Goal: Task Accomplishment & Management: Manage account settings

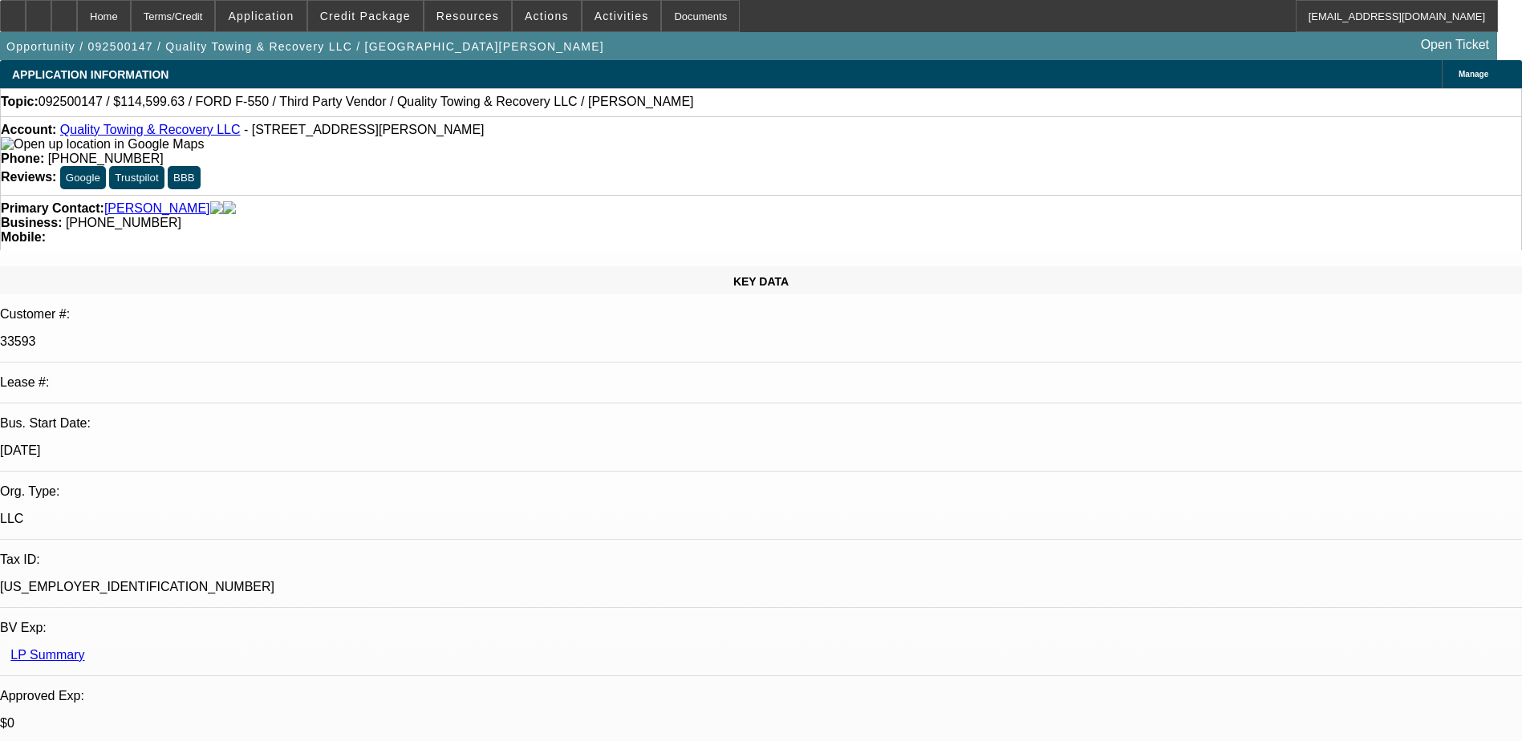
select select "0"
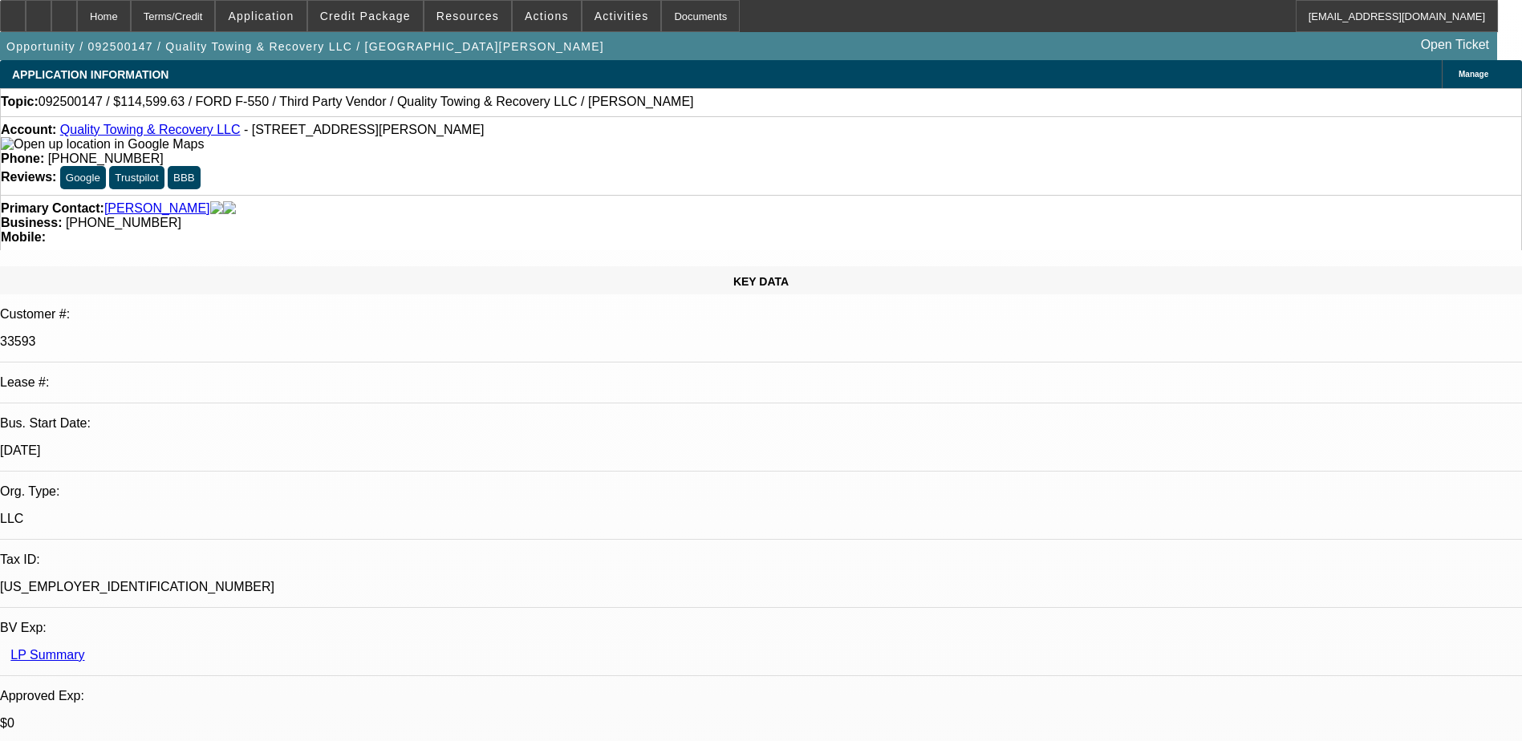
select select "0"
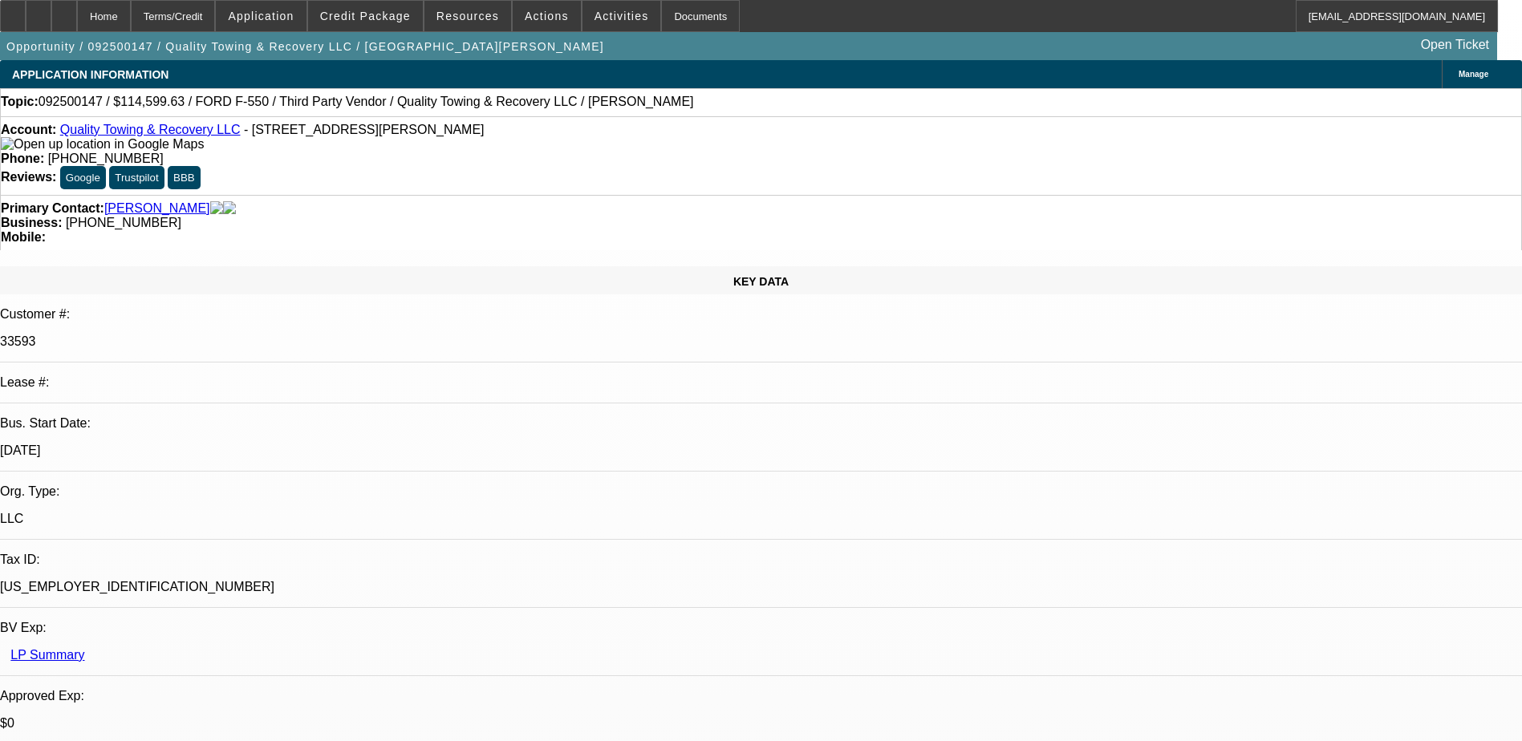
select select "0"
select select "1"
select select "6"
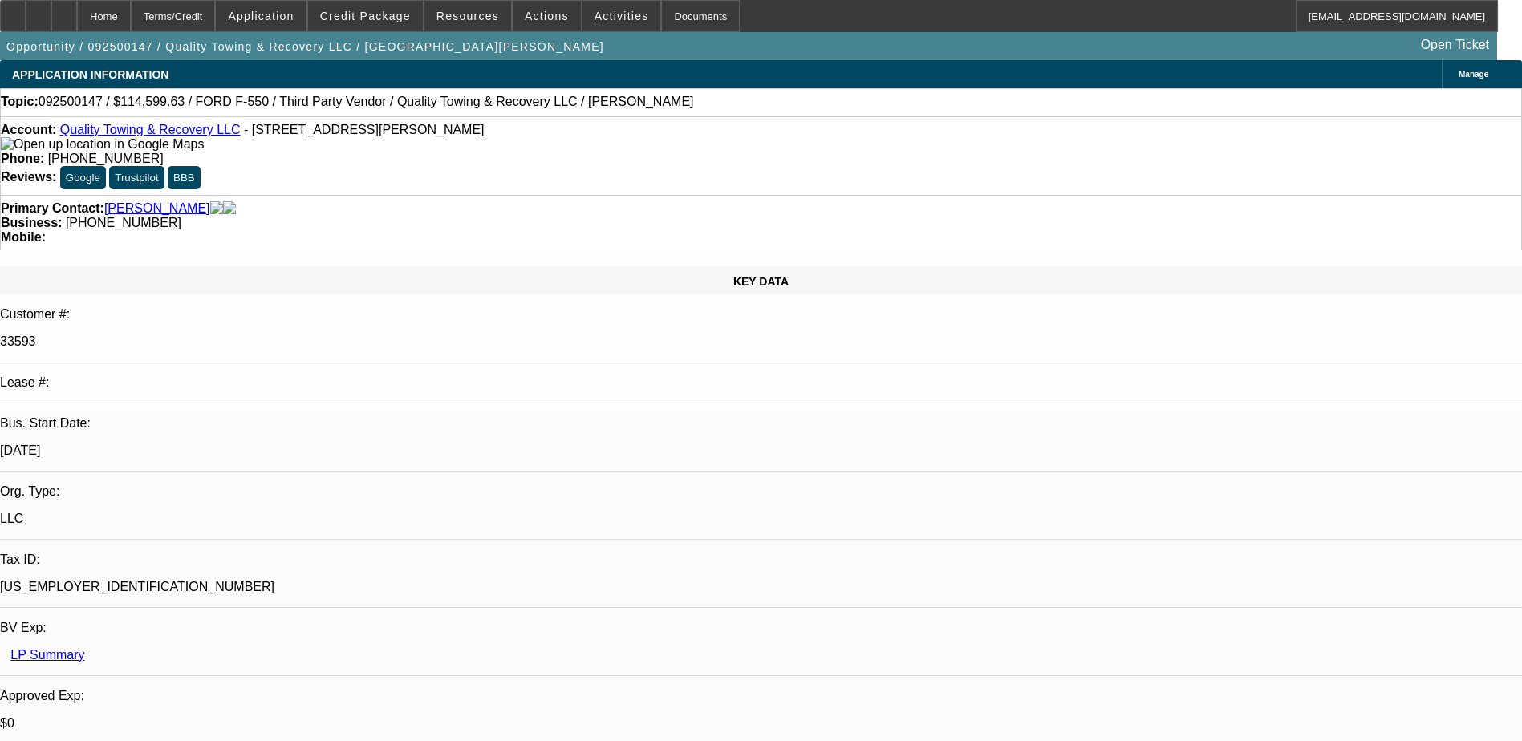
select select "1"
select select "6"
select select "1"
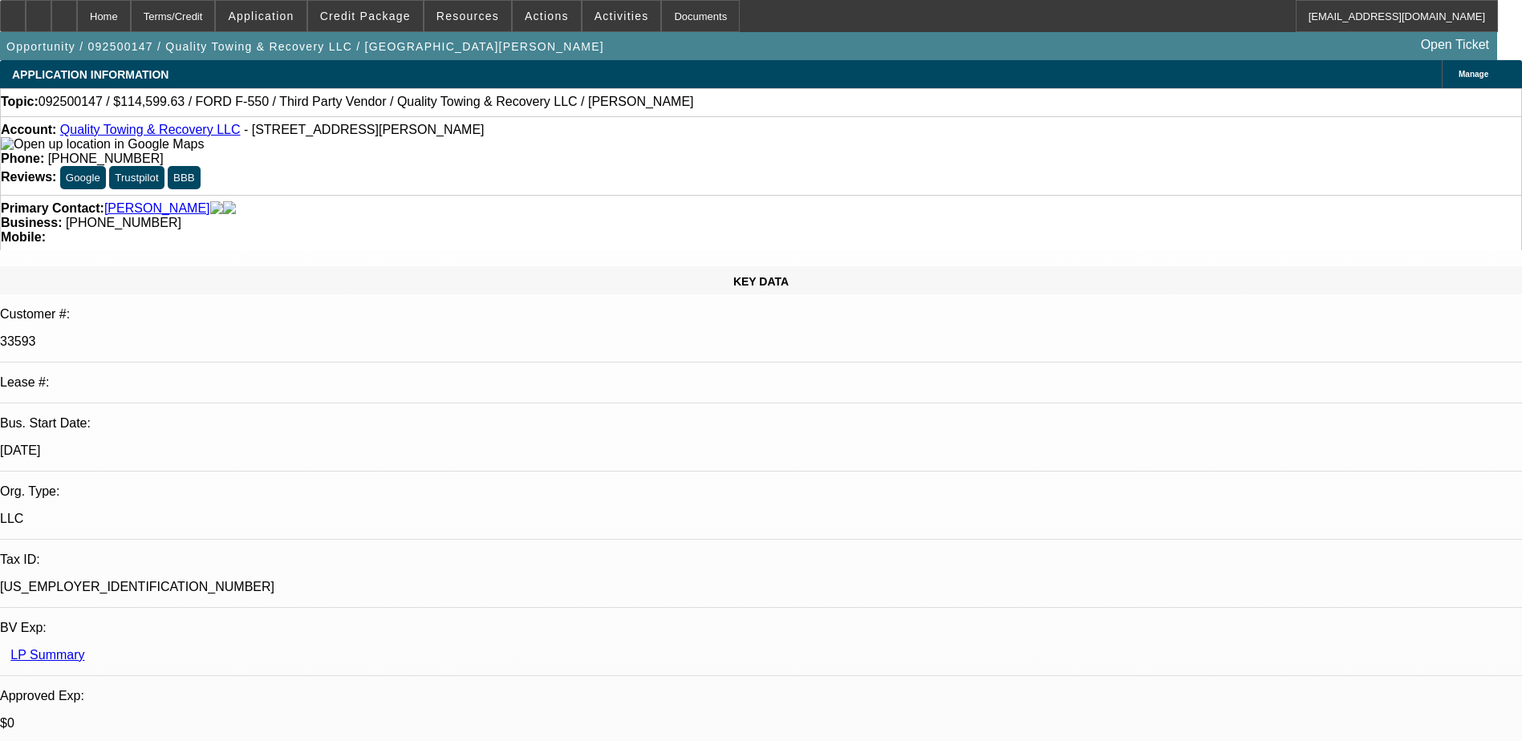
select select "6"
select select "1"
select select "6"
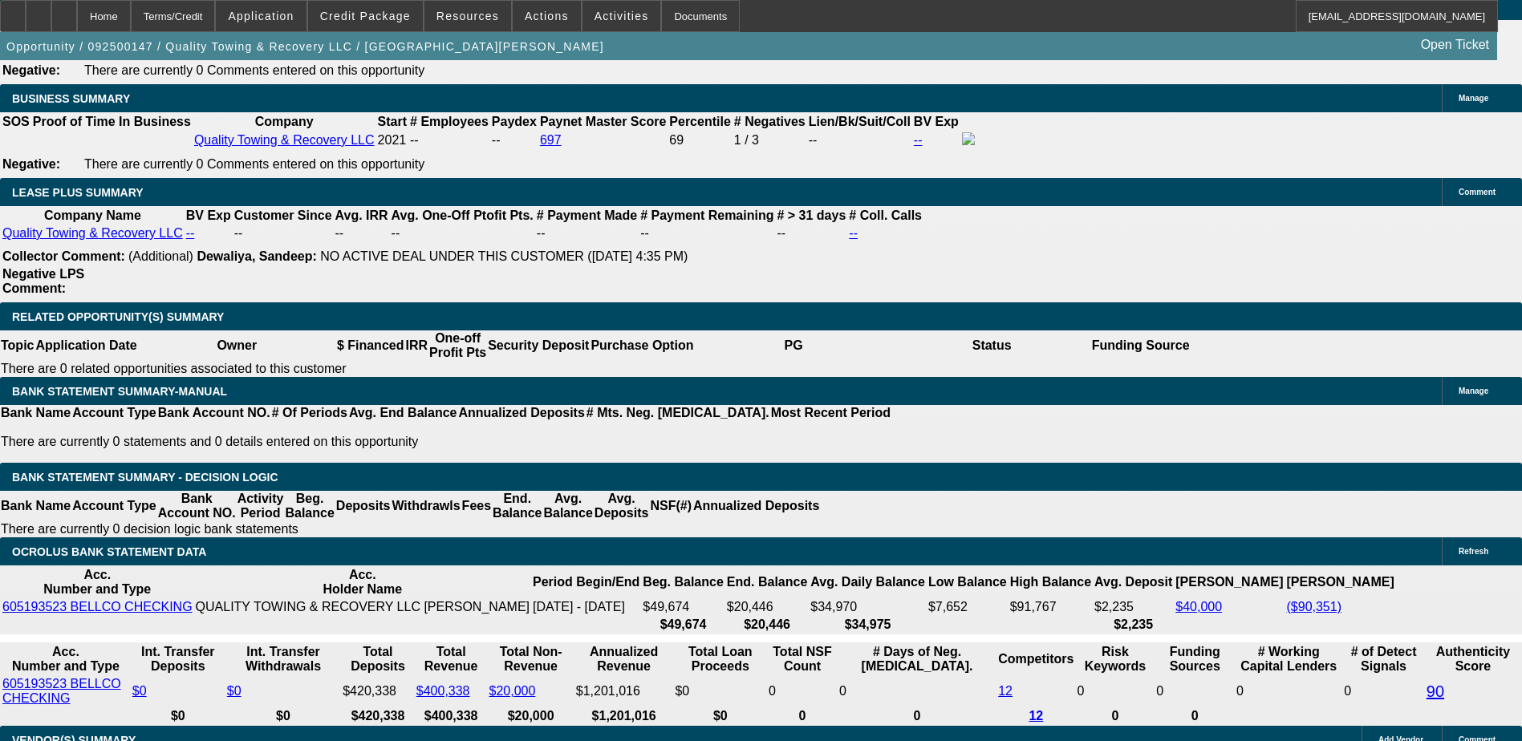
scroll to position [2618, 0]
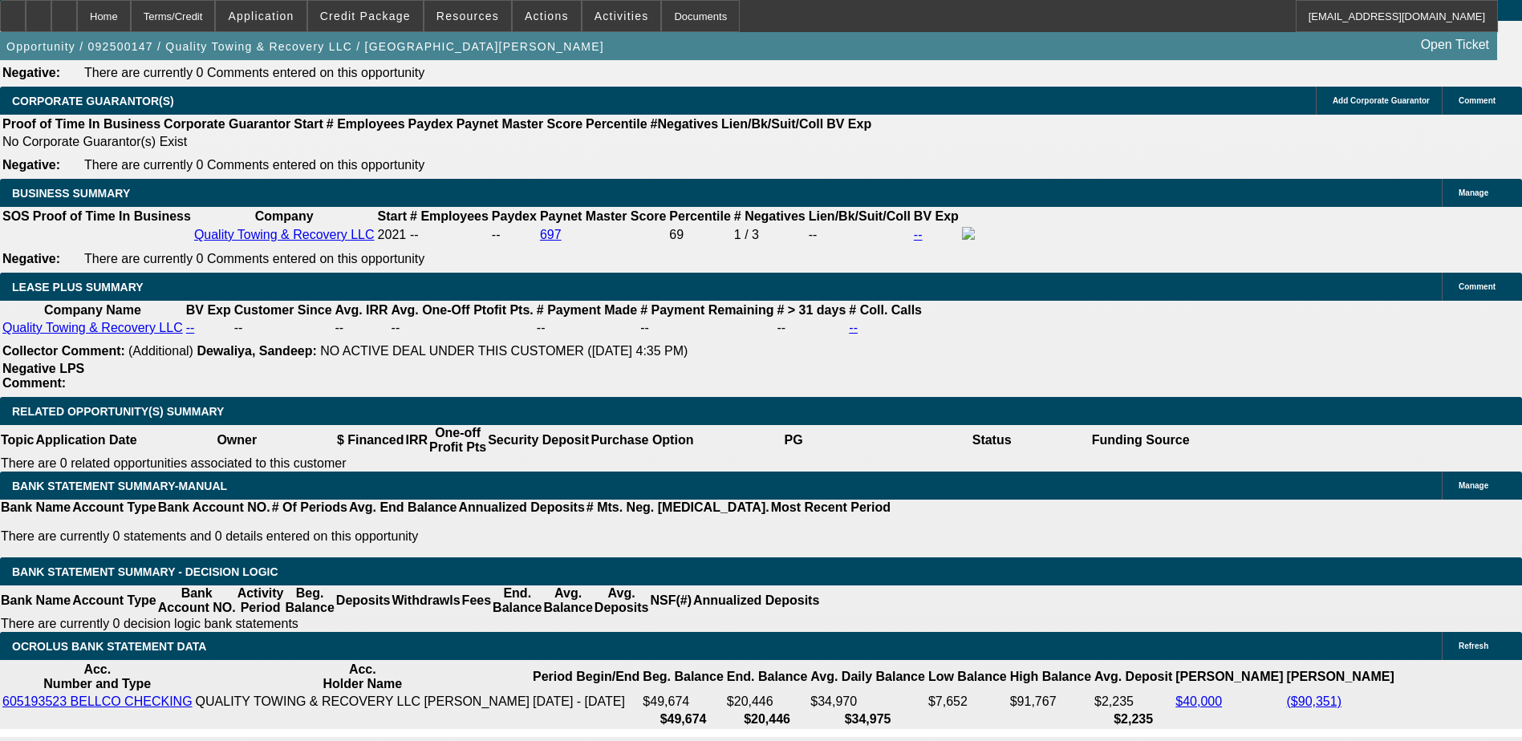
scroll to position [2487, 0]
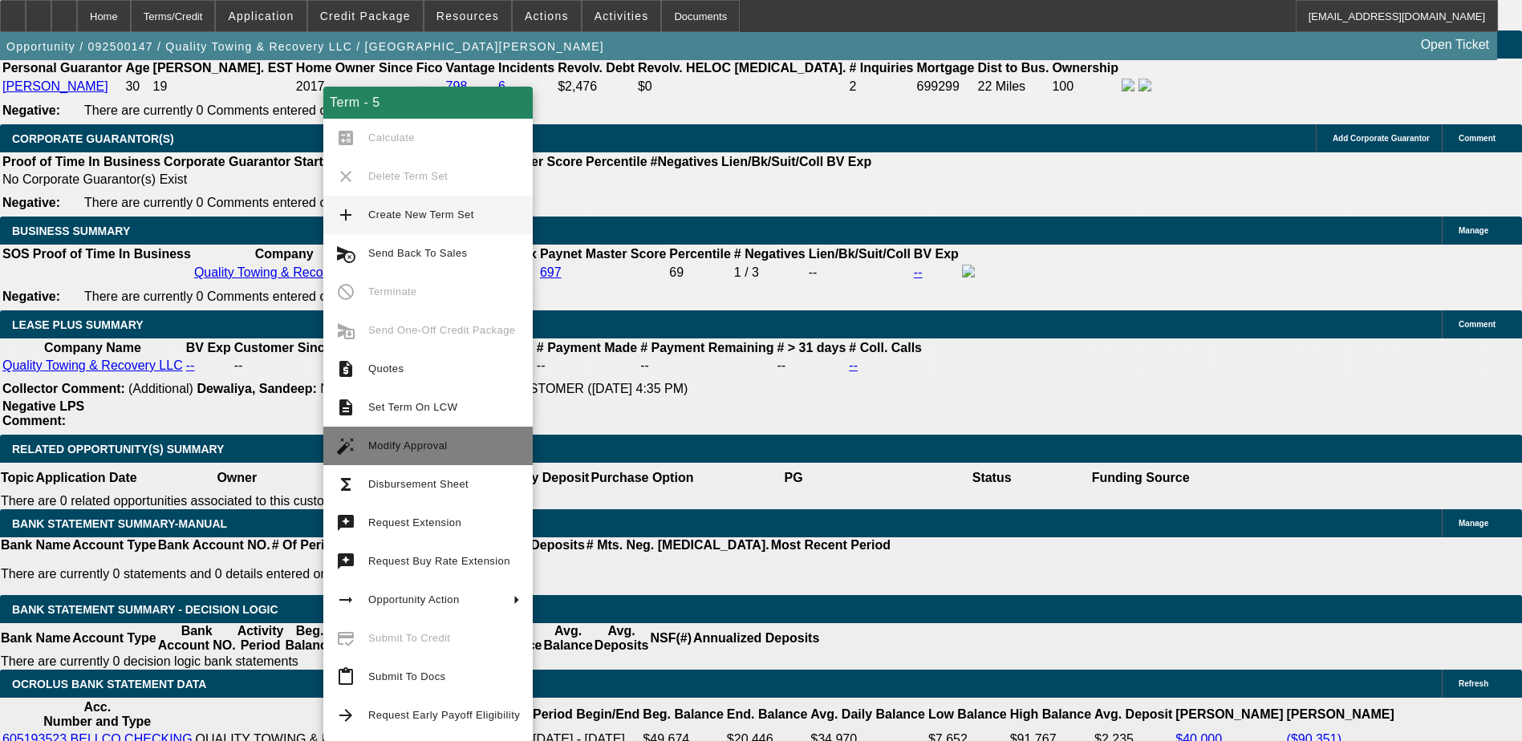
click at [426, 441] on span "Modify Approval" at bounding box center [407, 446] width 79 height 12
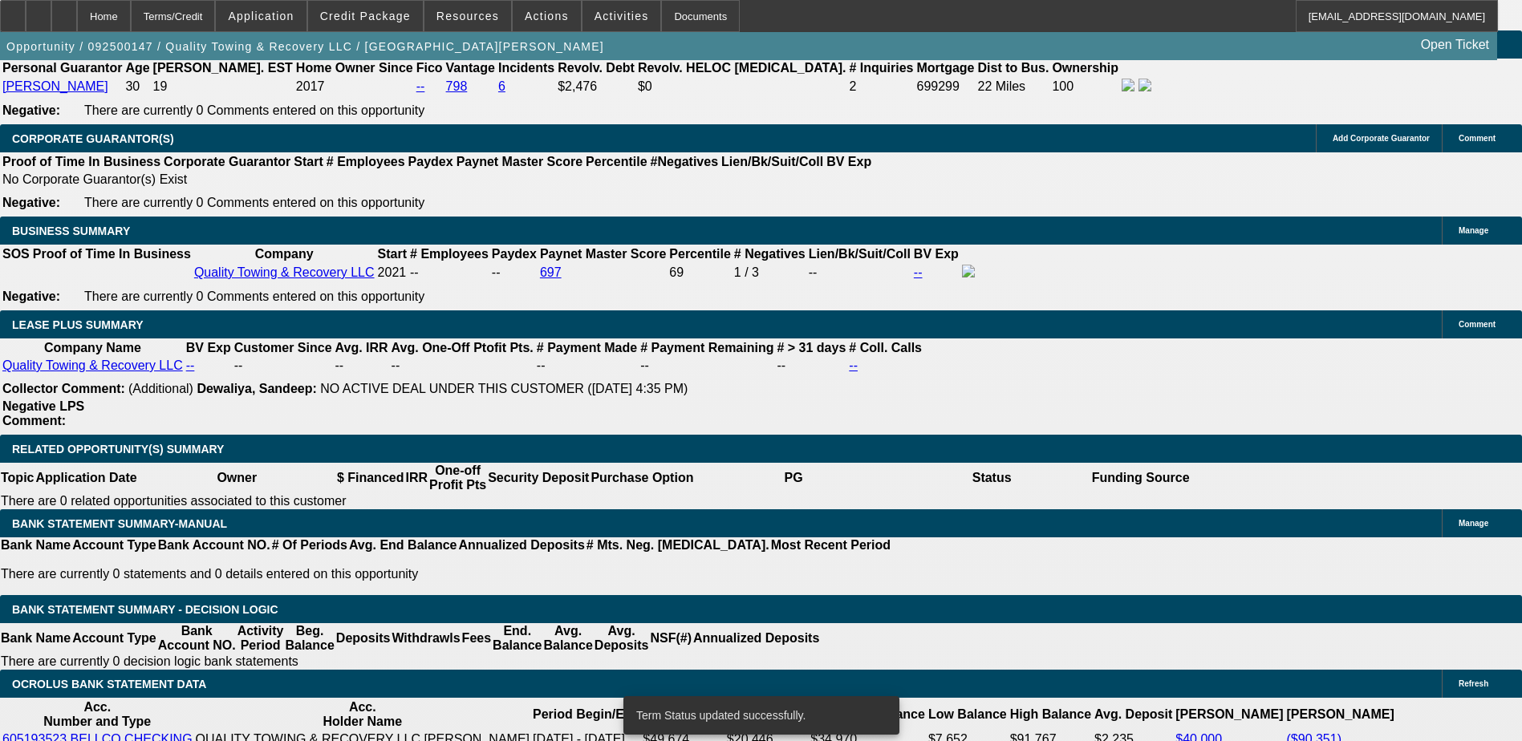
select select "0"
select select "6"
select select "0"
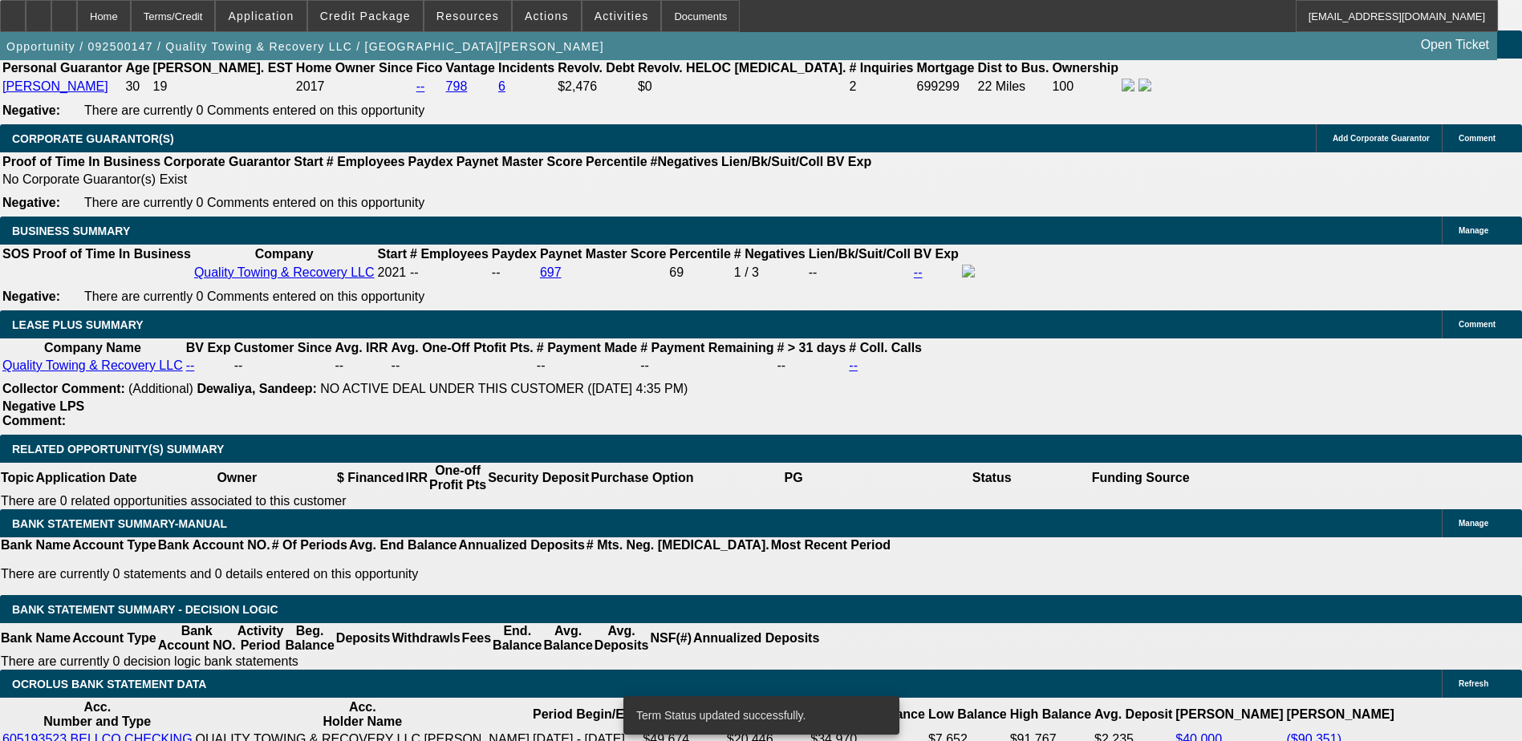
select select "0"
select select "6"
select select "0"
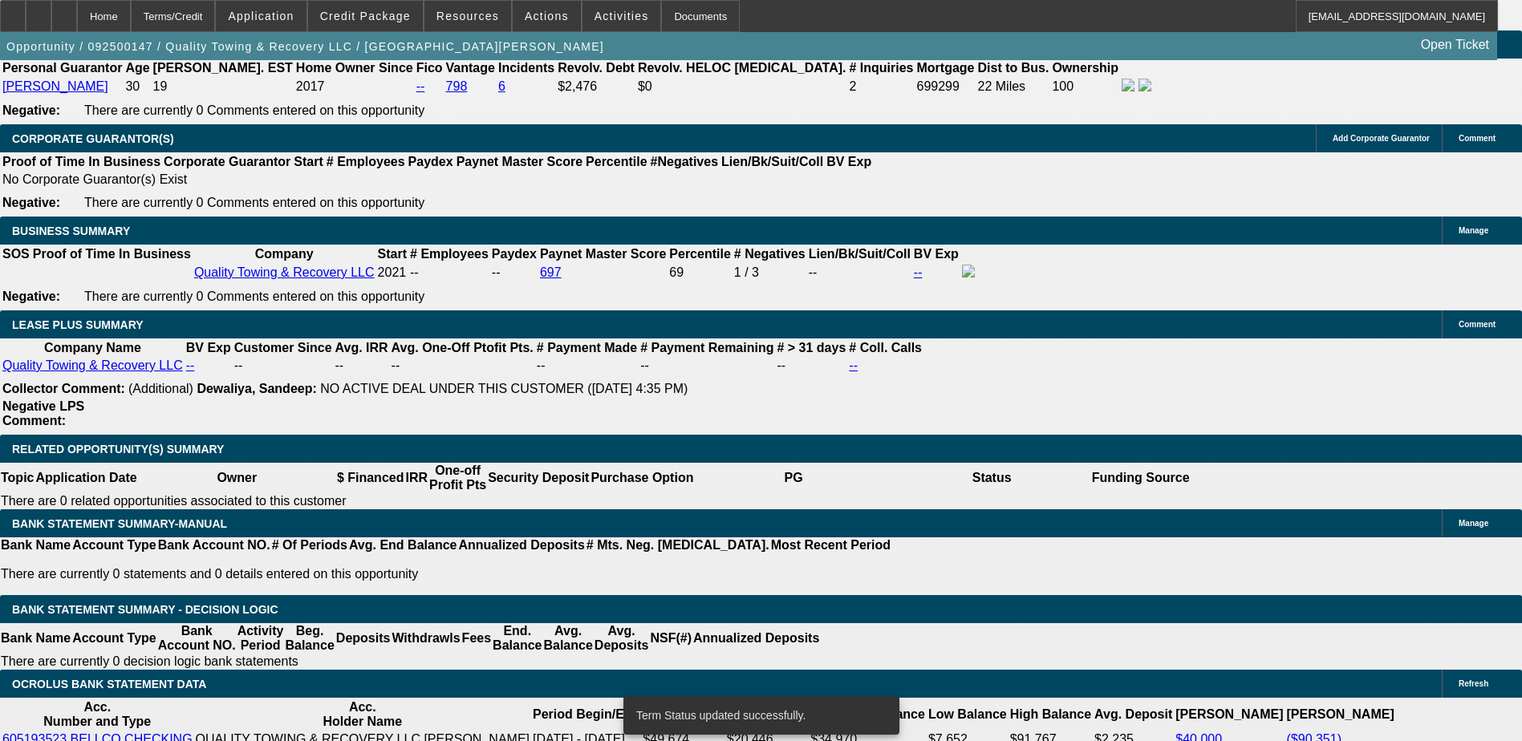
select select "0"
select select "6"
select select "0"
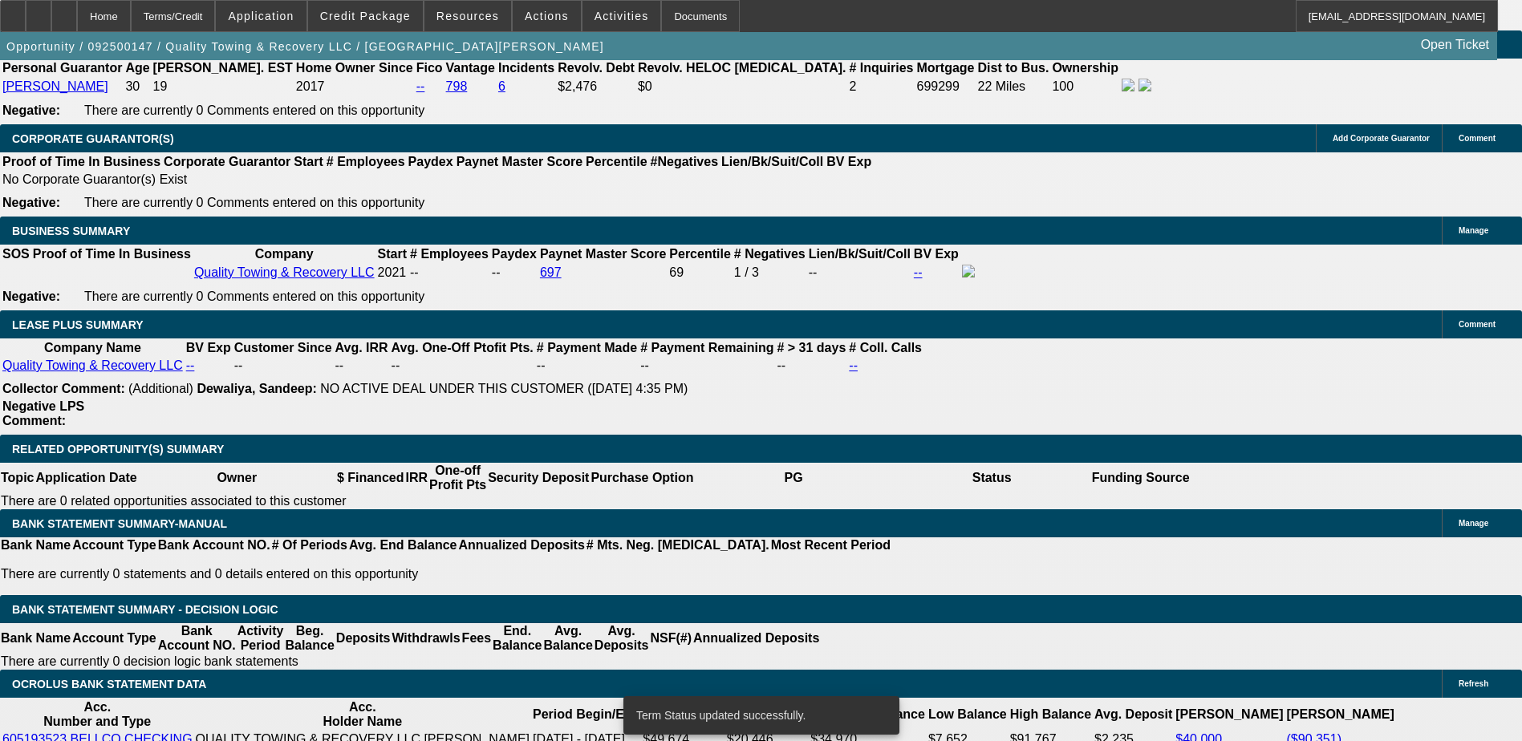
select select "6"
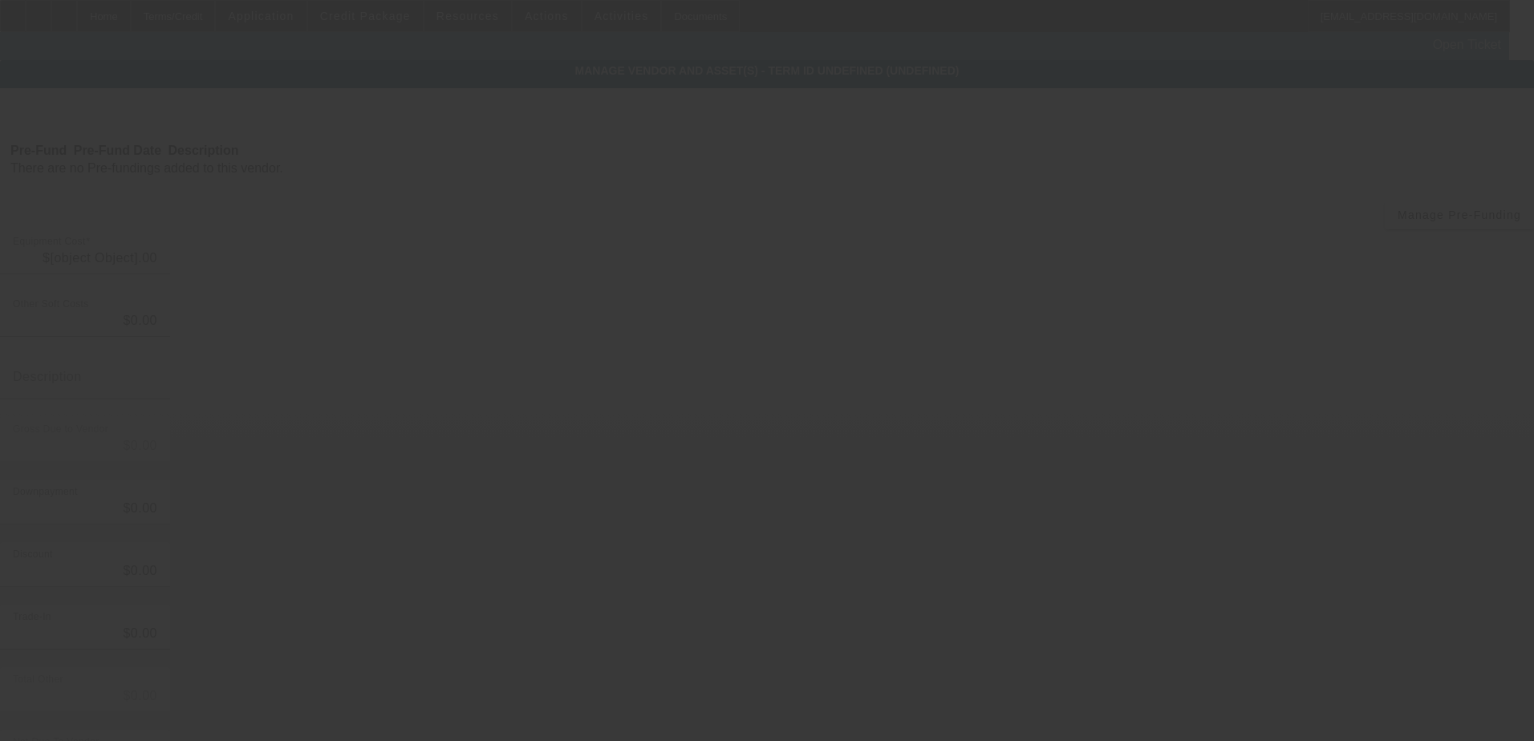
type input "$9,150.00"
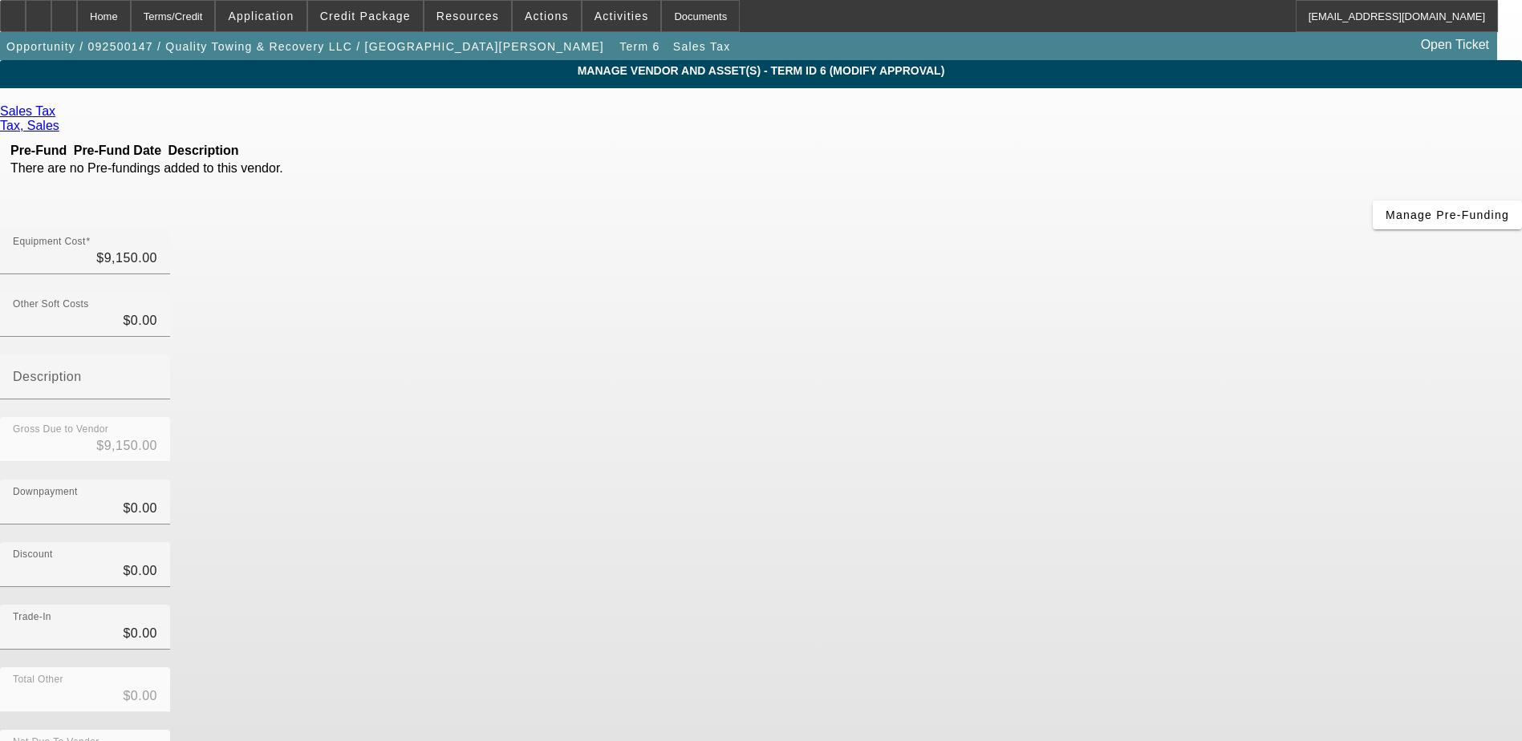
click at [1341, 18] on span "Remove Vendor" at bounding box center [1371, 14] width 61 height 9
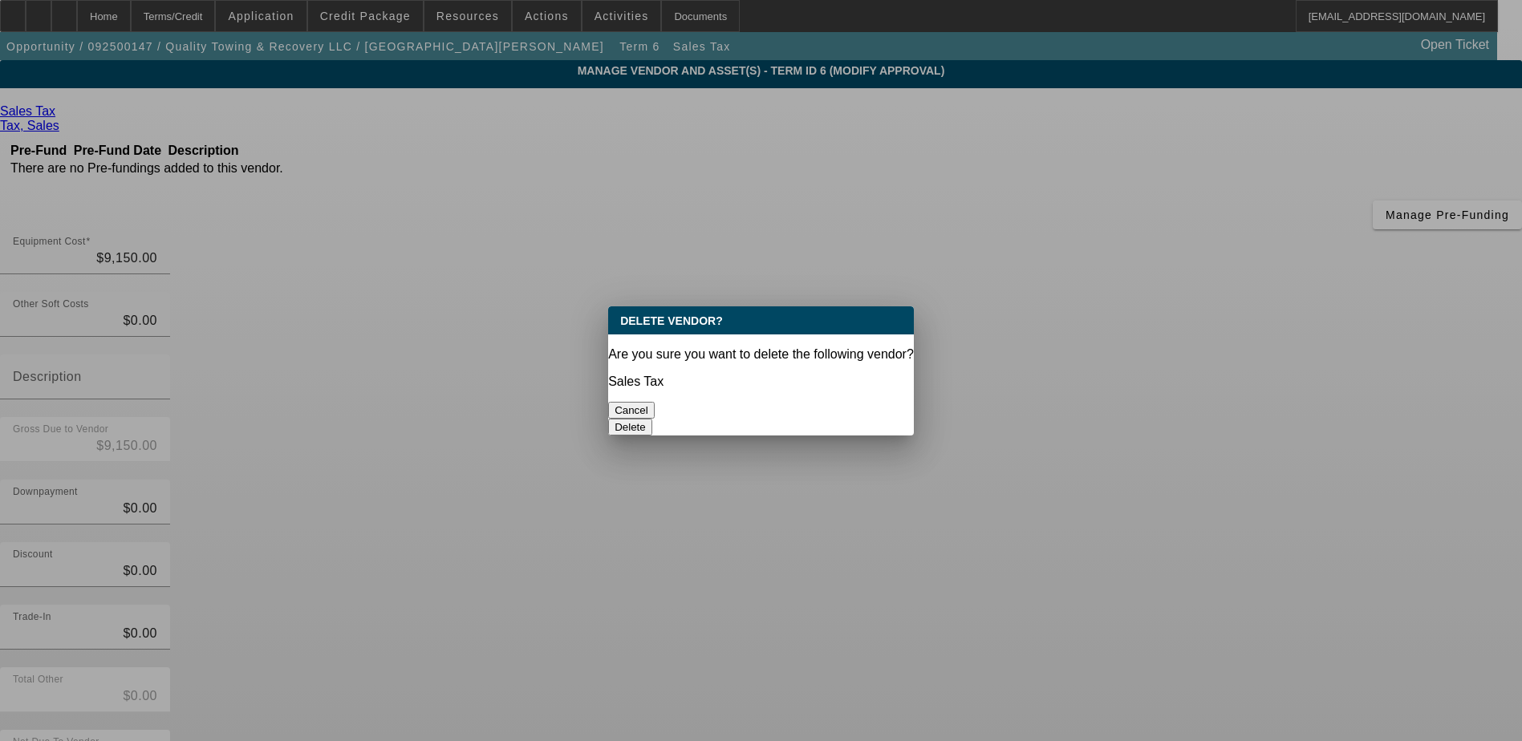
click at [652, 419] on button "Delete" at bounding box center [630, 427] width 44 height 17
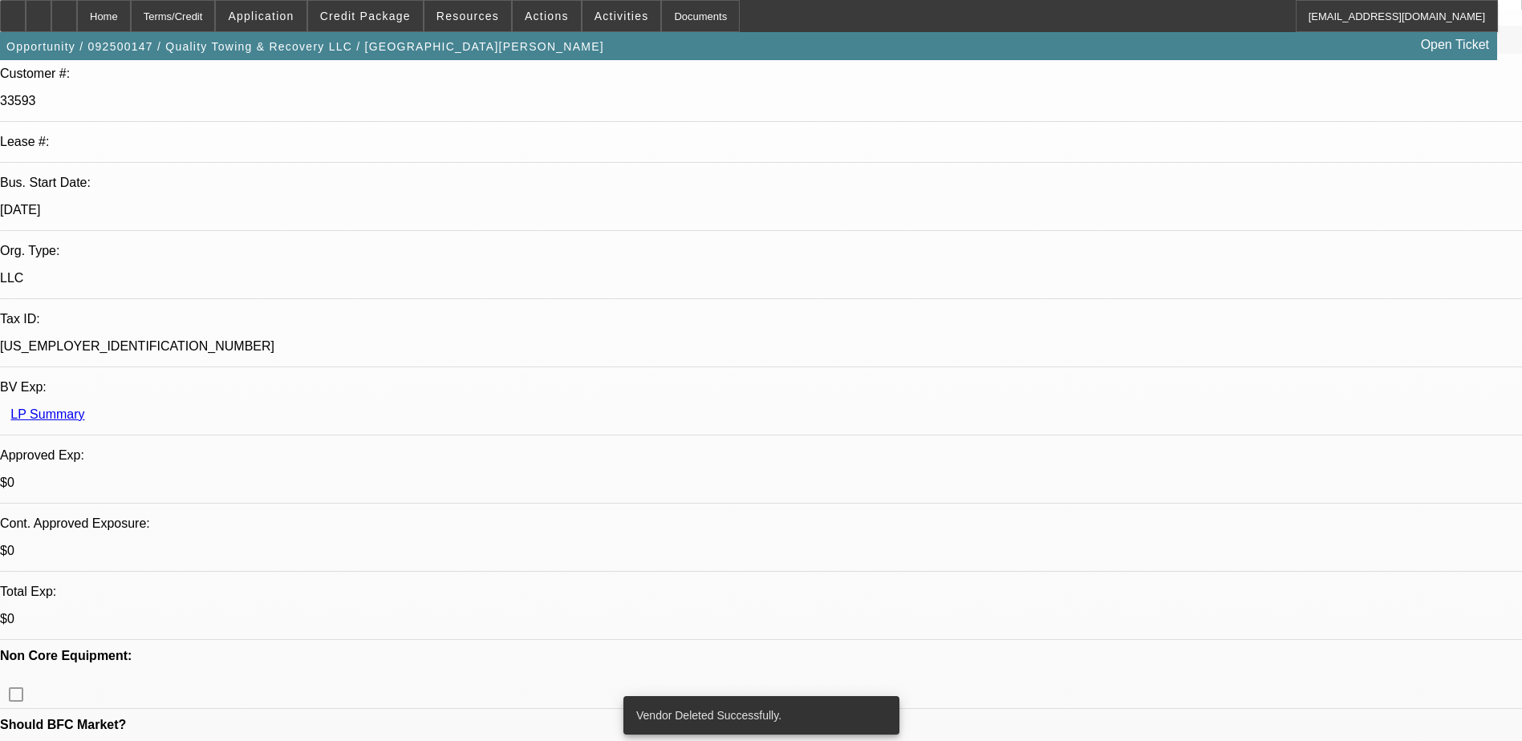
select select "0"
select select "6"
select select "0"
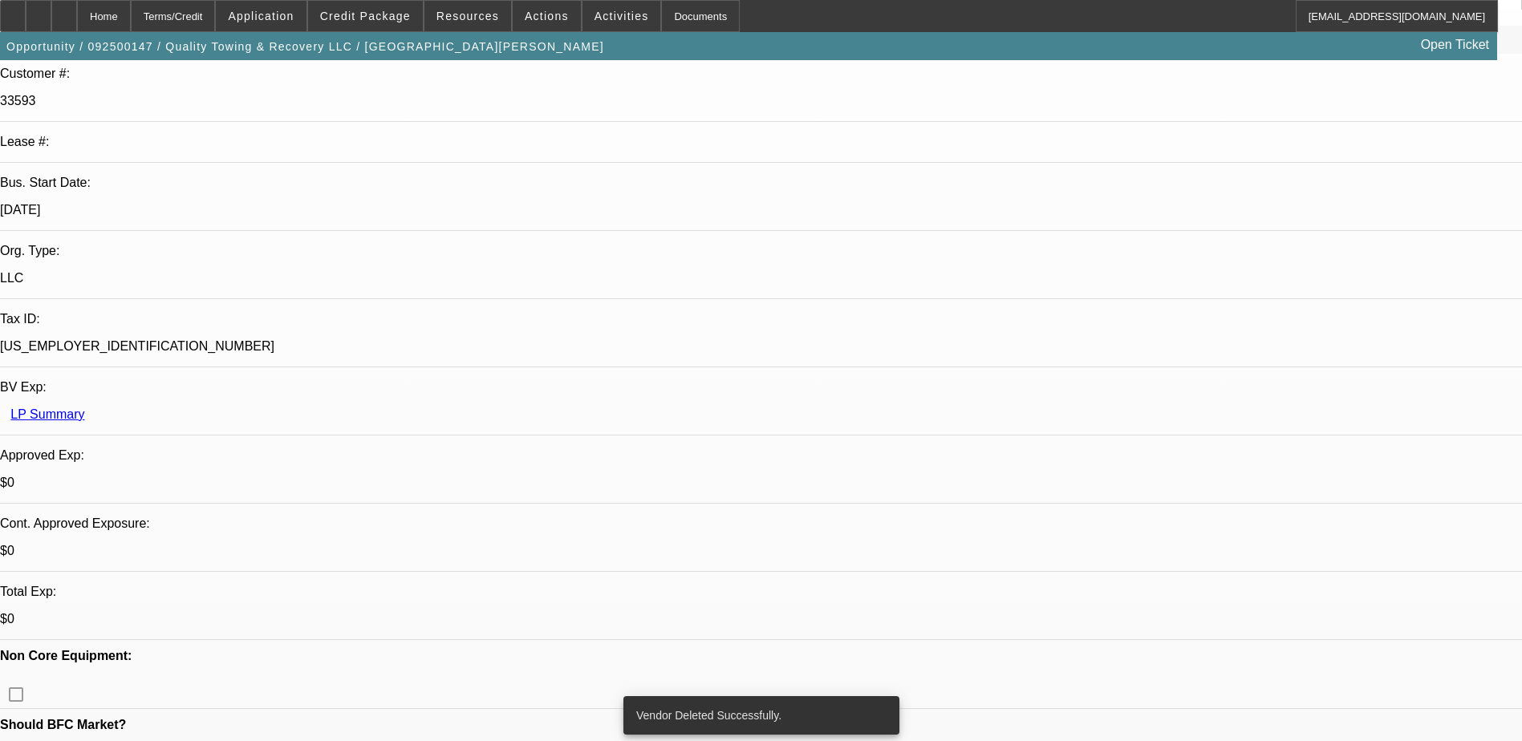
select select "0"
select select "6"
select select "0"
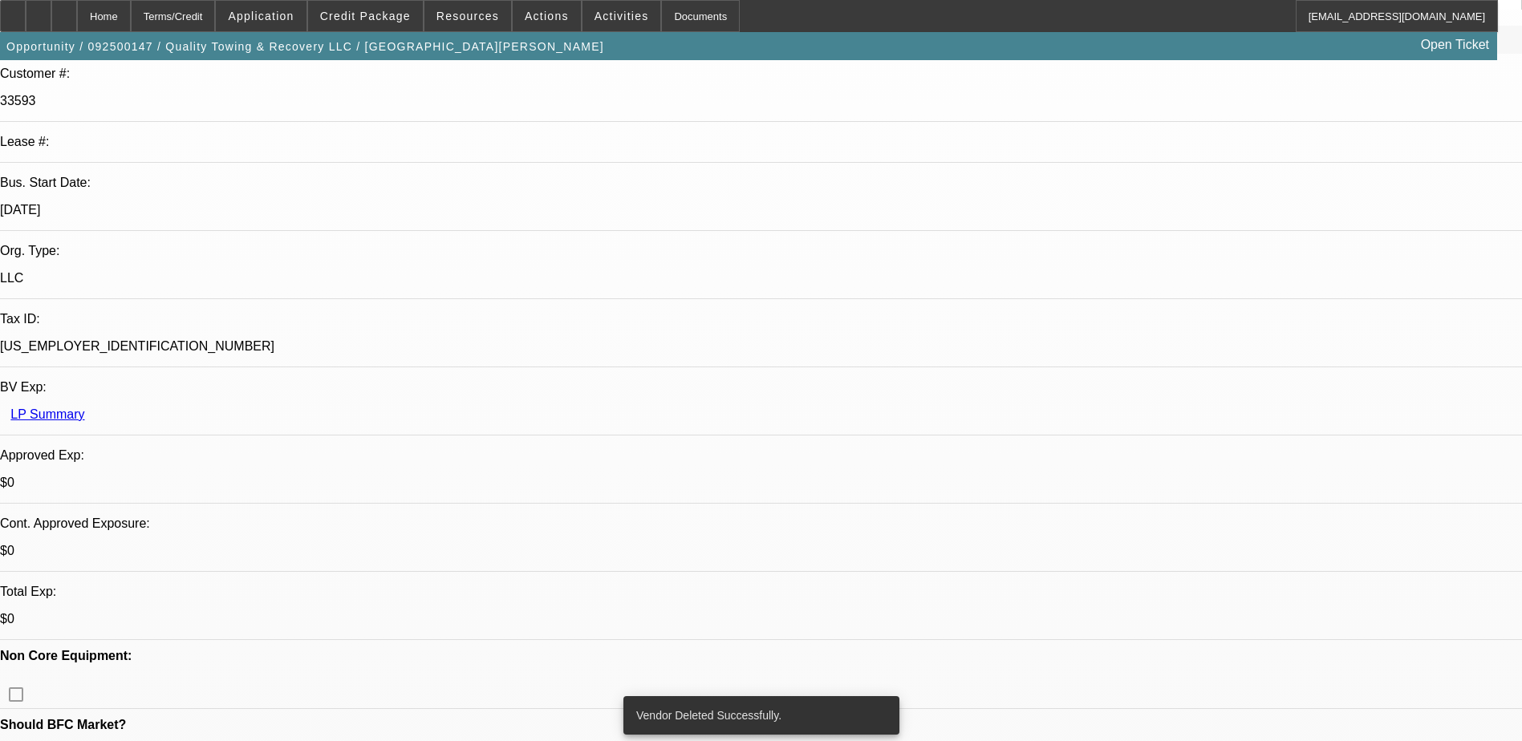
select select "0"
select select "6"
select select "0"
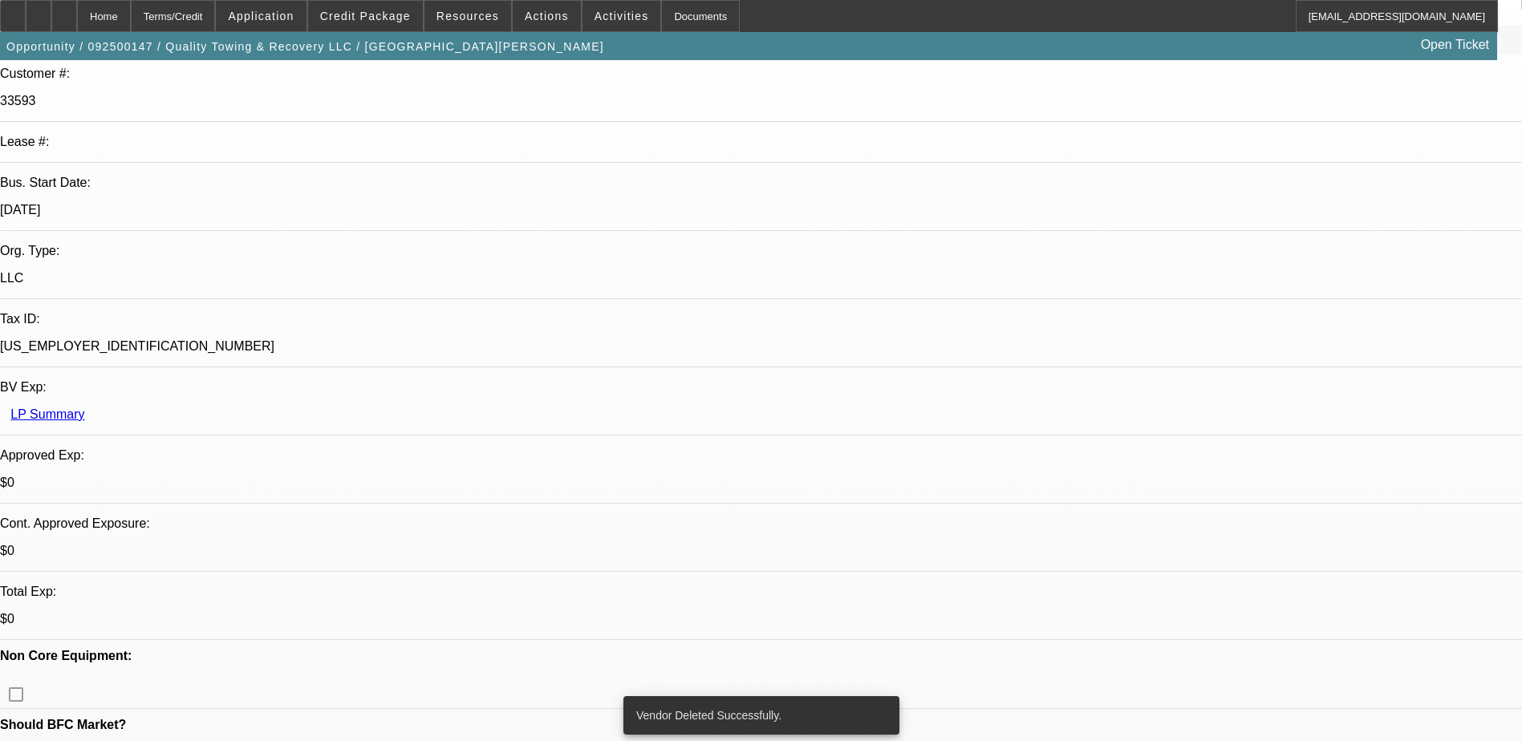
select select "6"
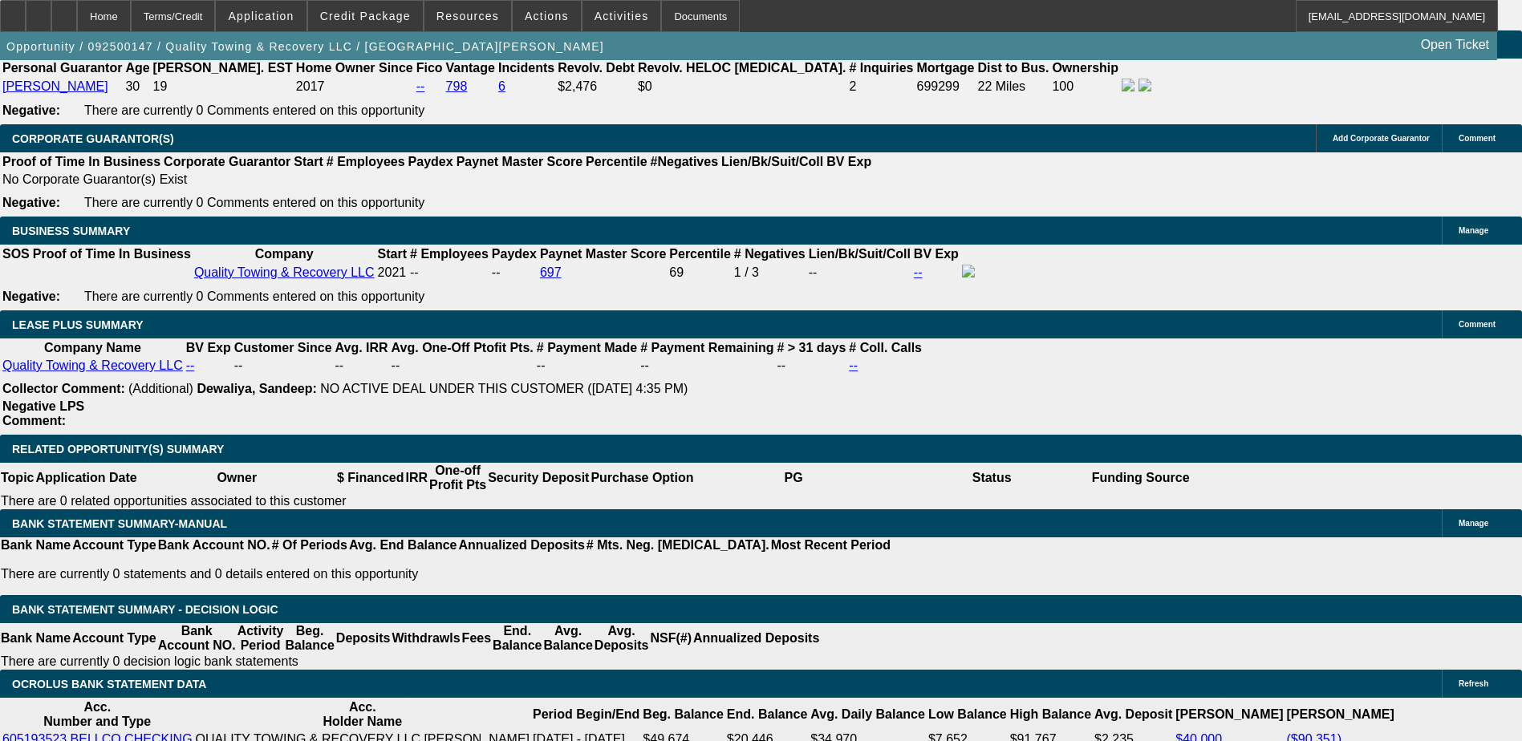
scroll to position [2579, 0]
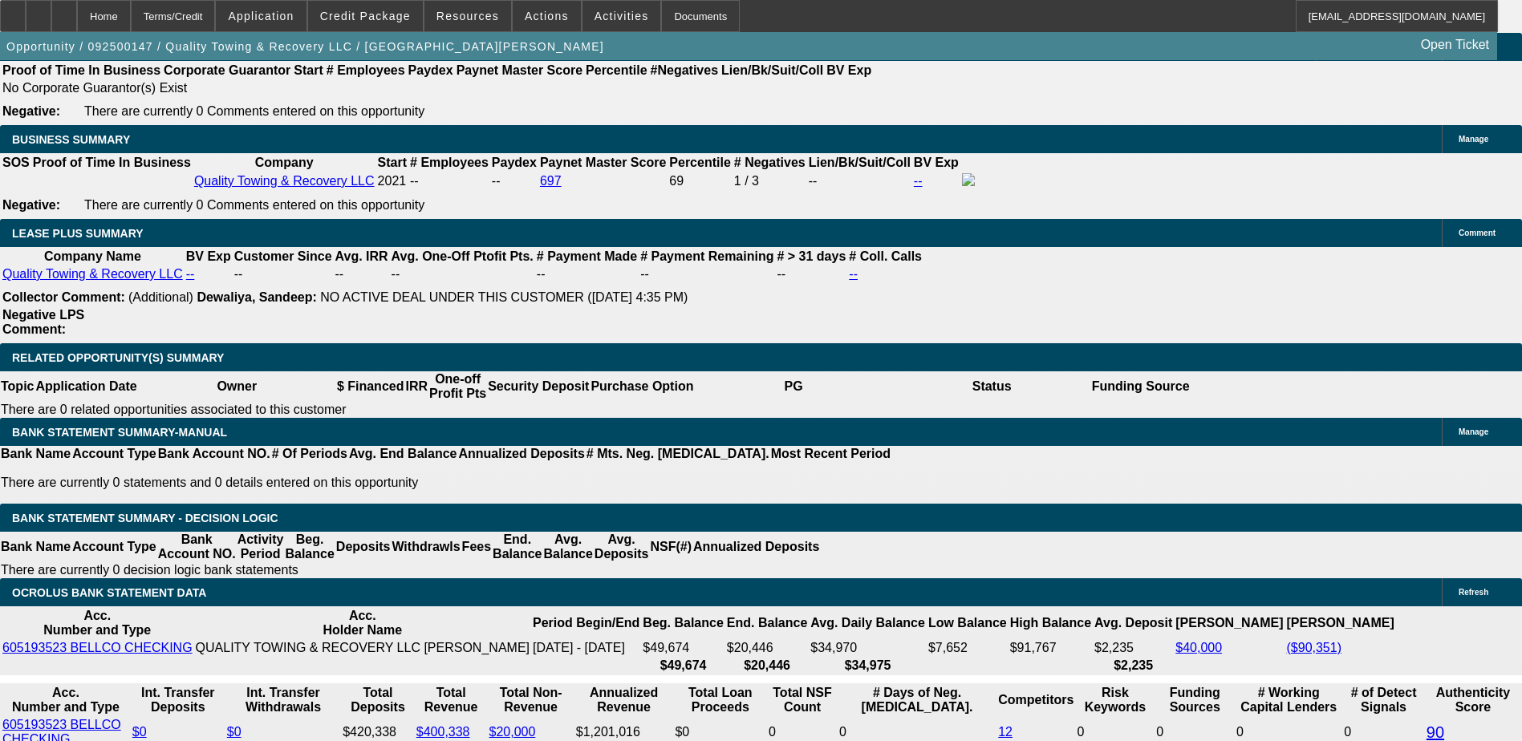
type input "2"
type input "UNKNOWN"
type input "2135"
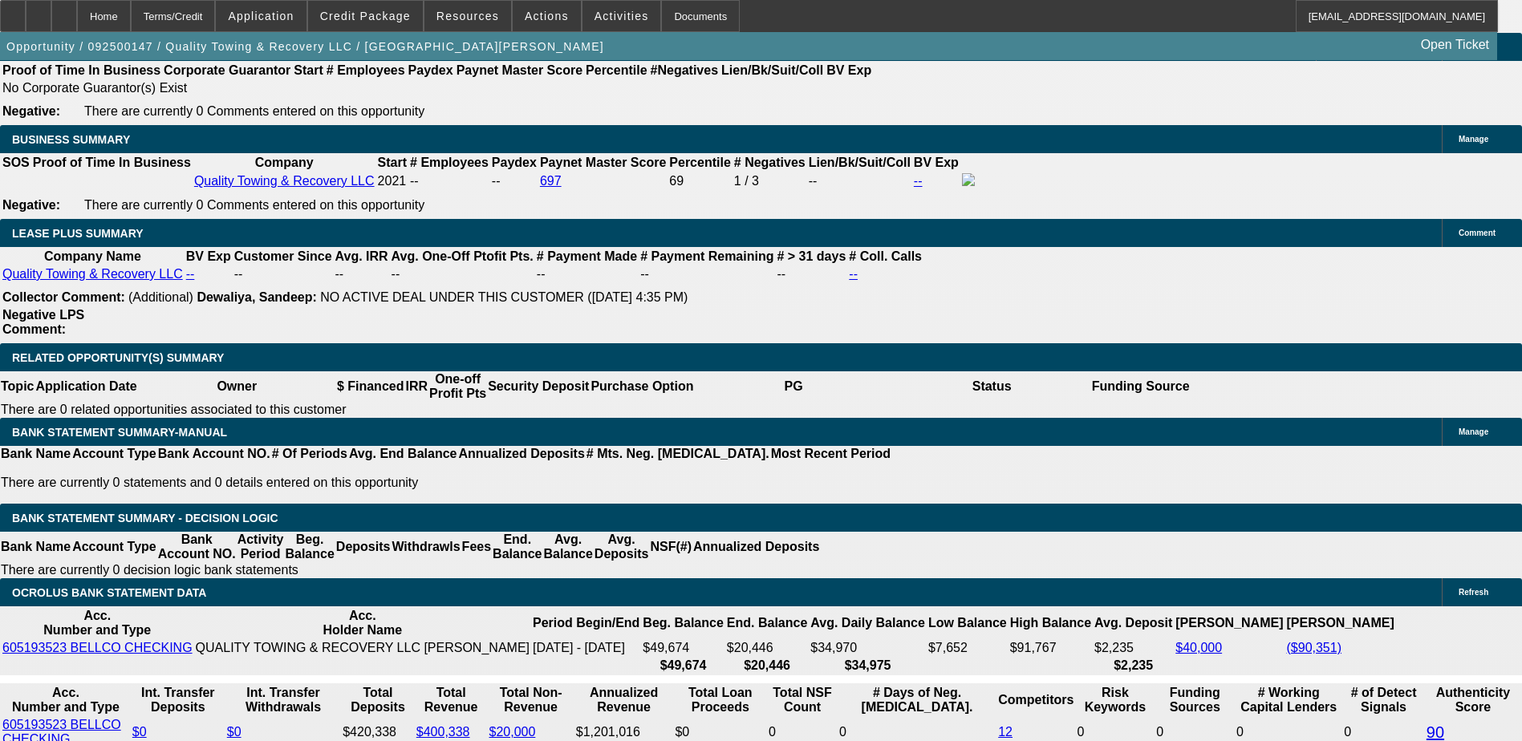
type input "7.9"
type input "$2,135.00"
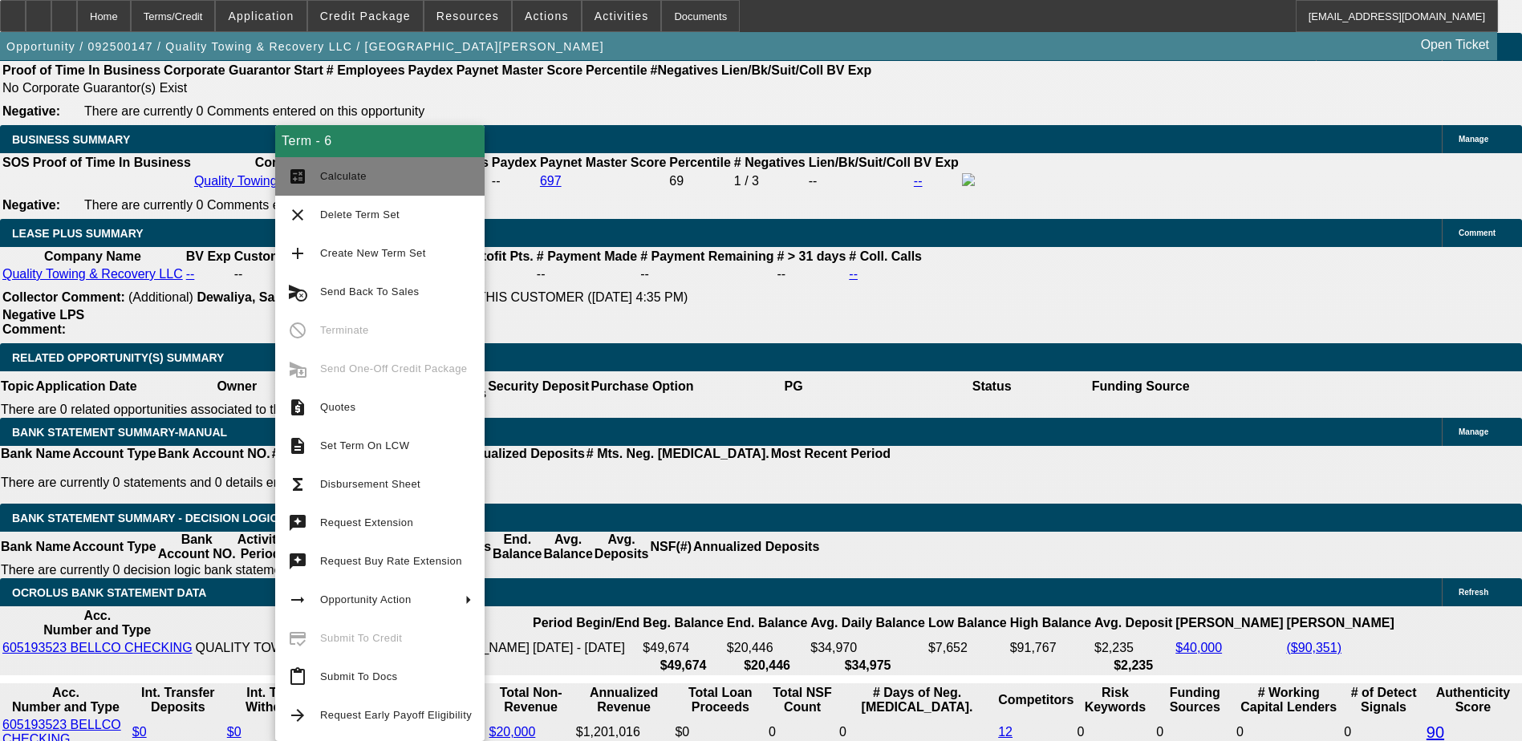
click at [331, 185] on span "Calculate" at bounding box center [396, 176] width 152 height 19
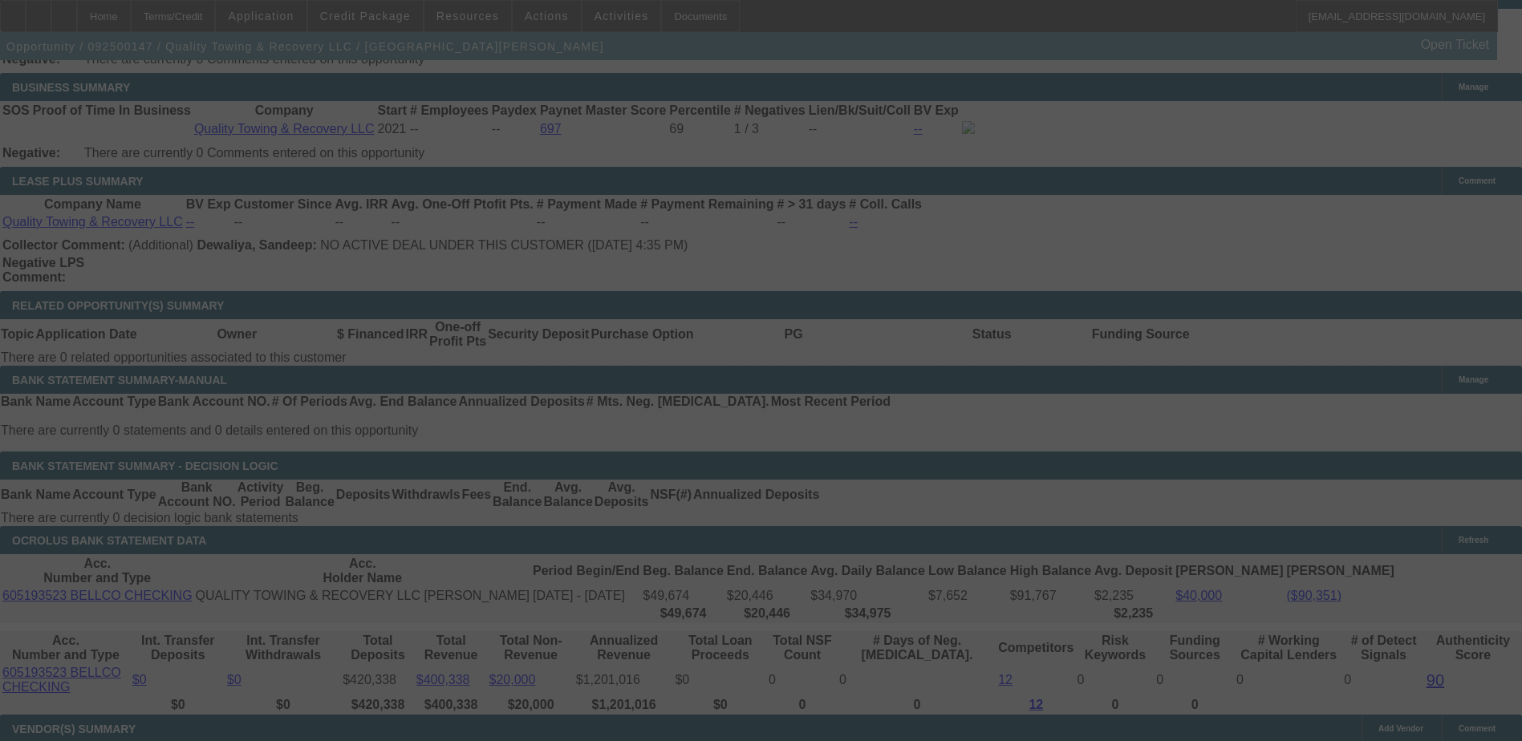
scroll to position [2659, 0]
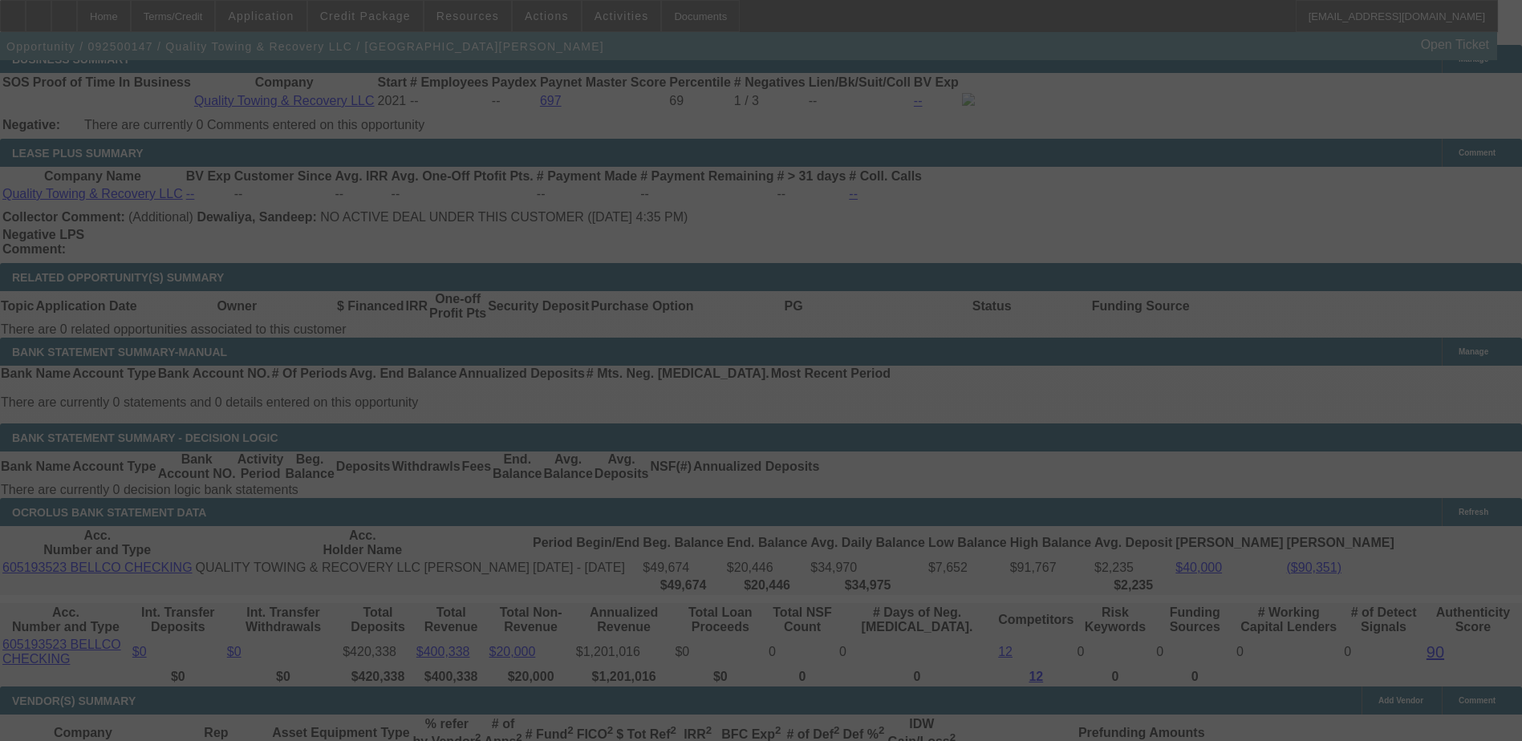
select select "0"
select select "6"
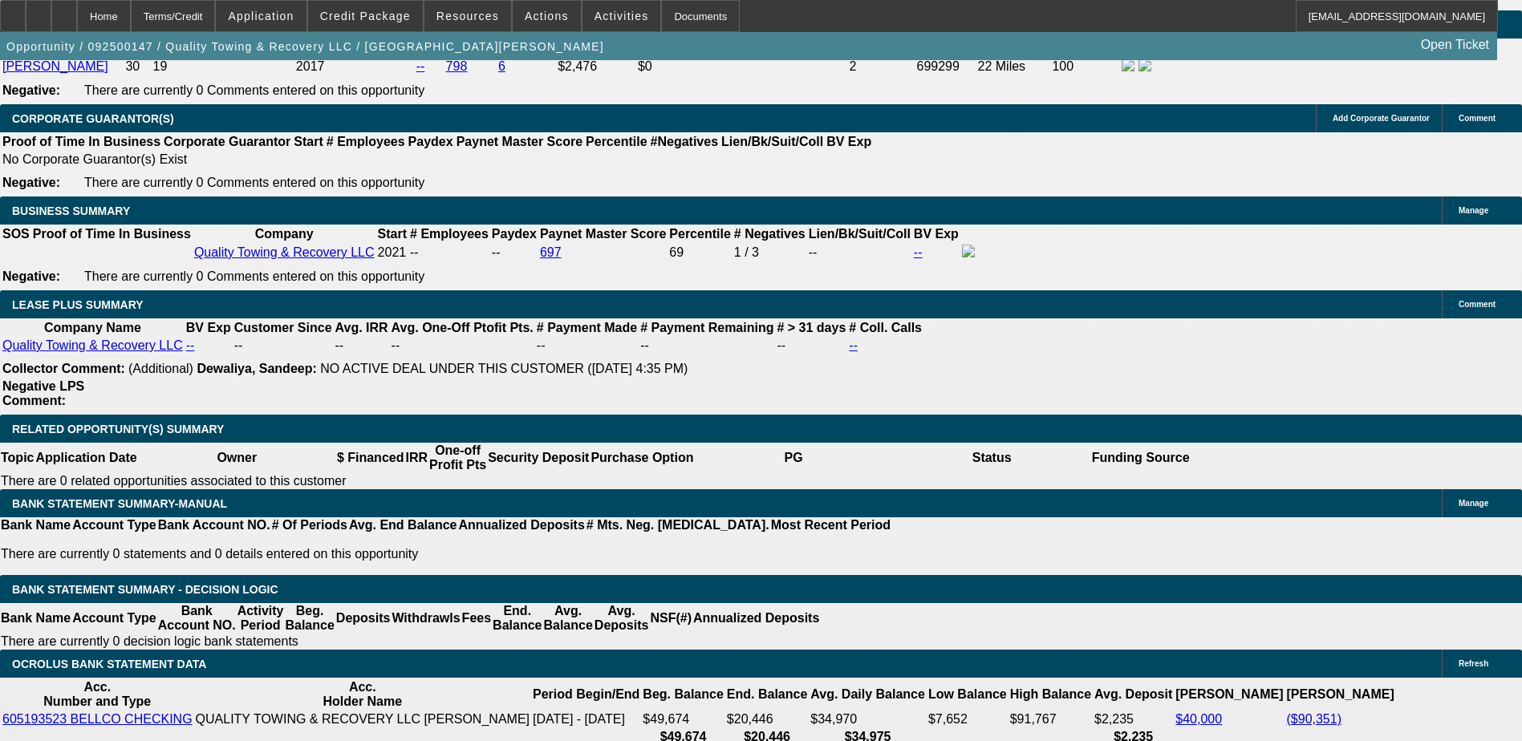
scroll to position [2468, 0]
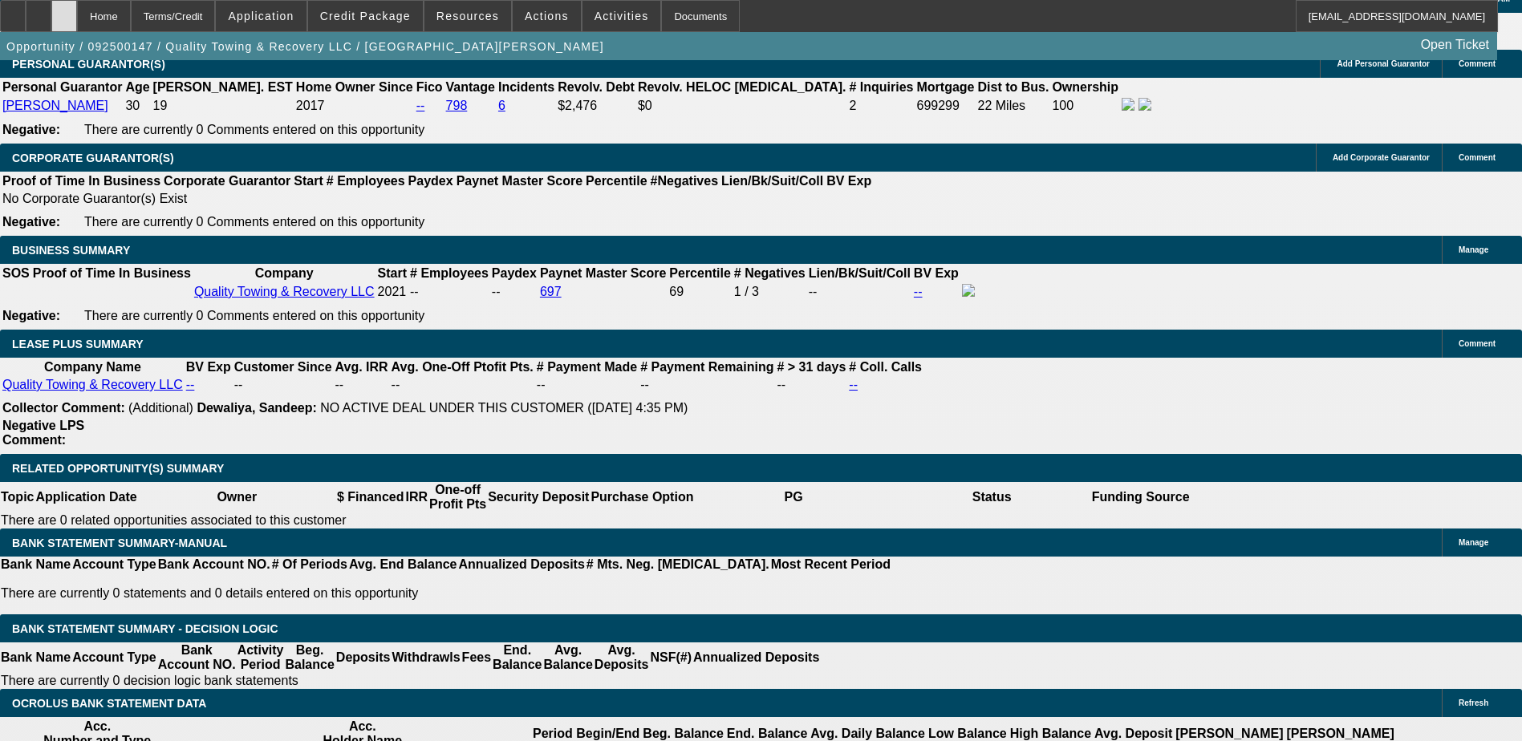
click at [77, 27] on div at bounding box center [64, 16] width 26 height 32
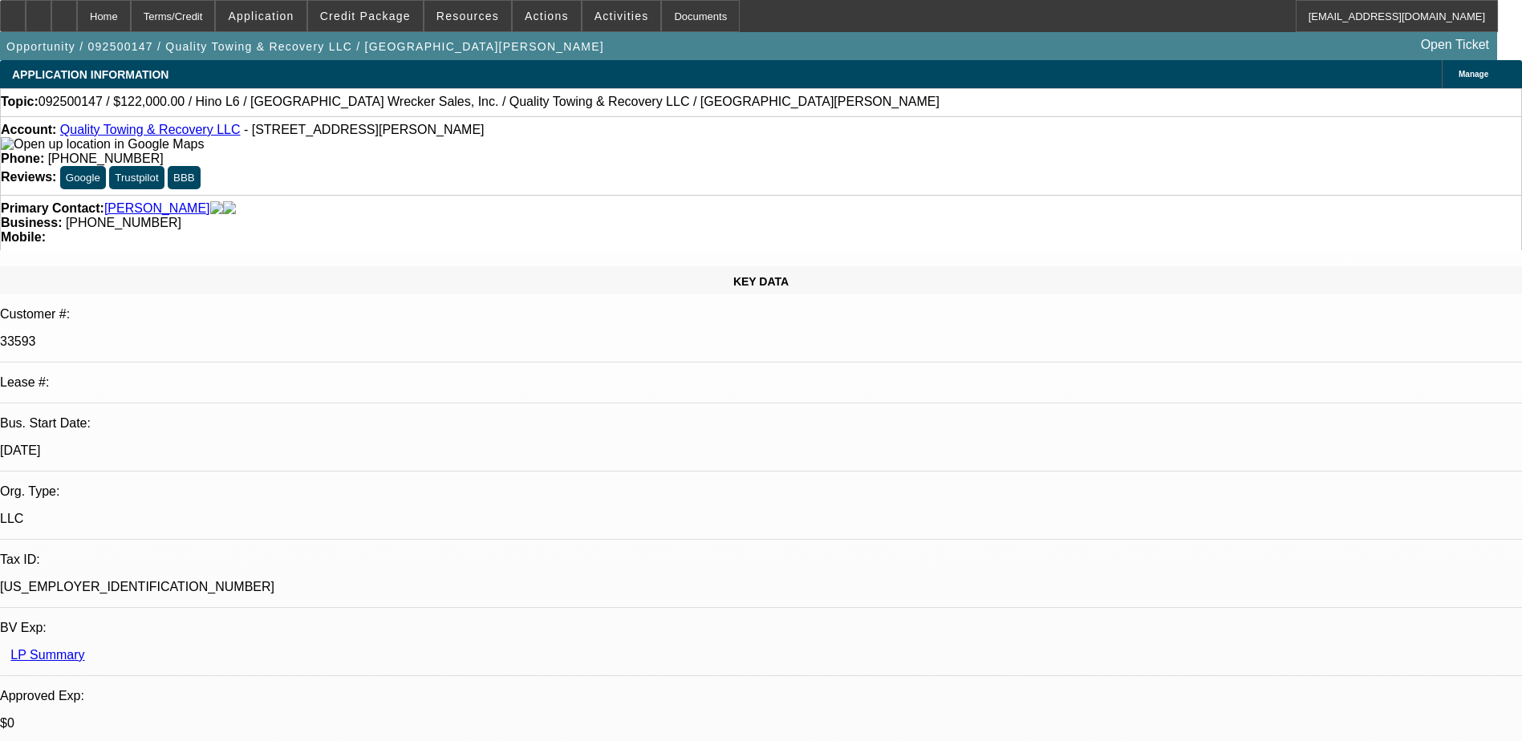
select select "0"
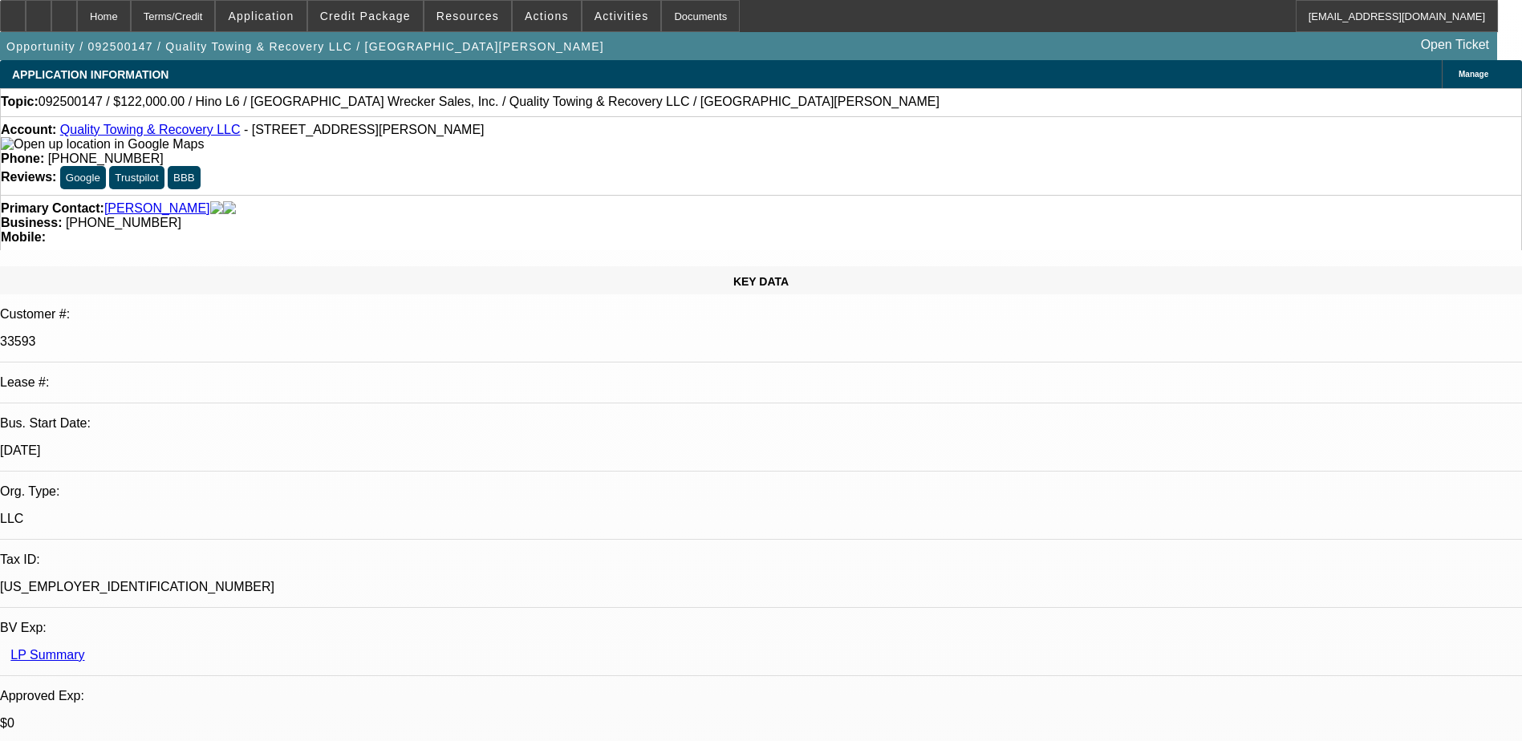
select select "0"
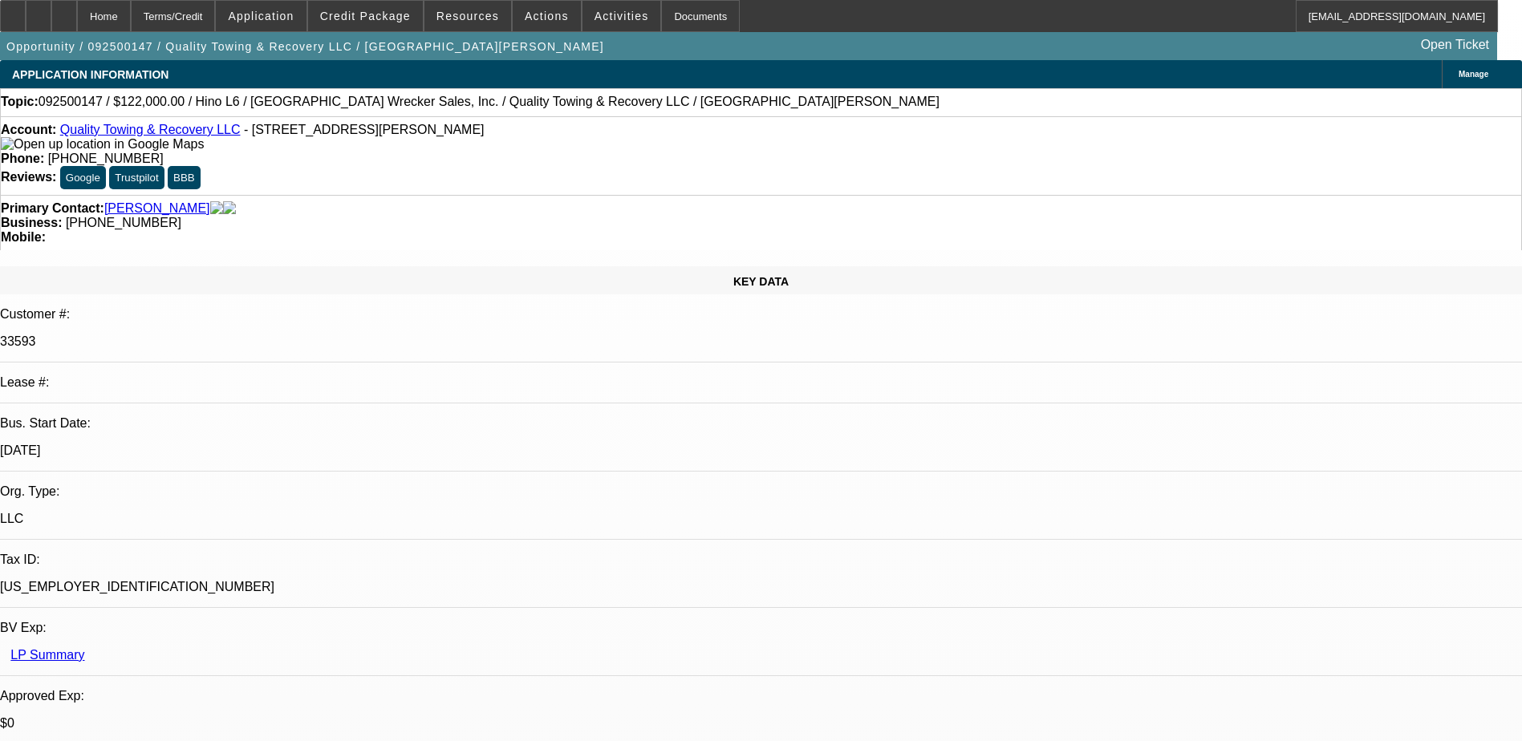
select select "0"
select select "1"
select select "6"
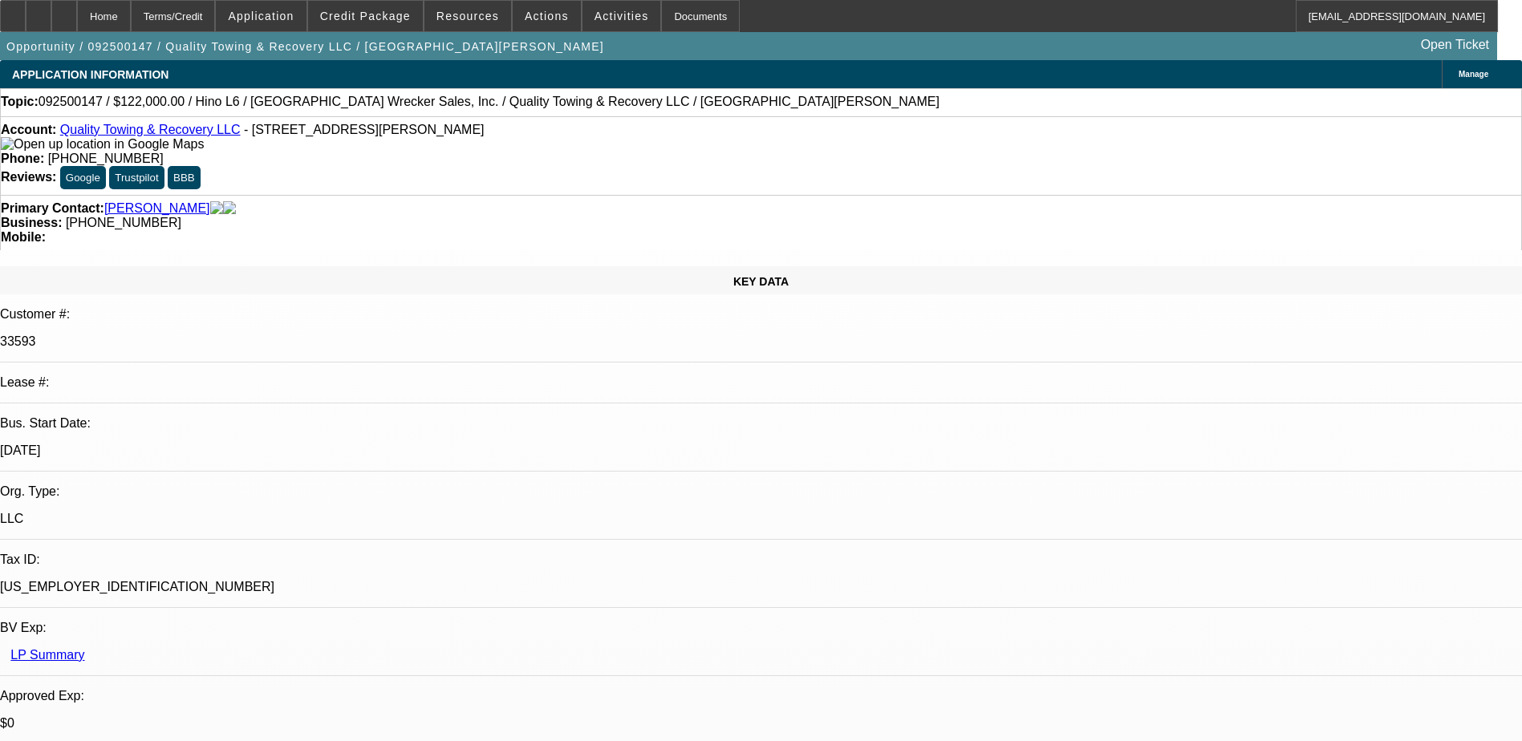
select select "1"
select select "6"
select select "1"
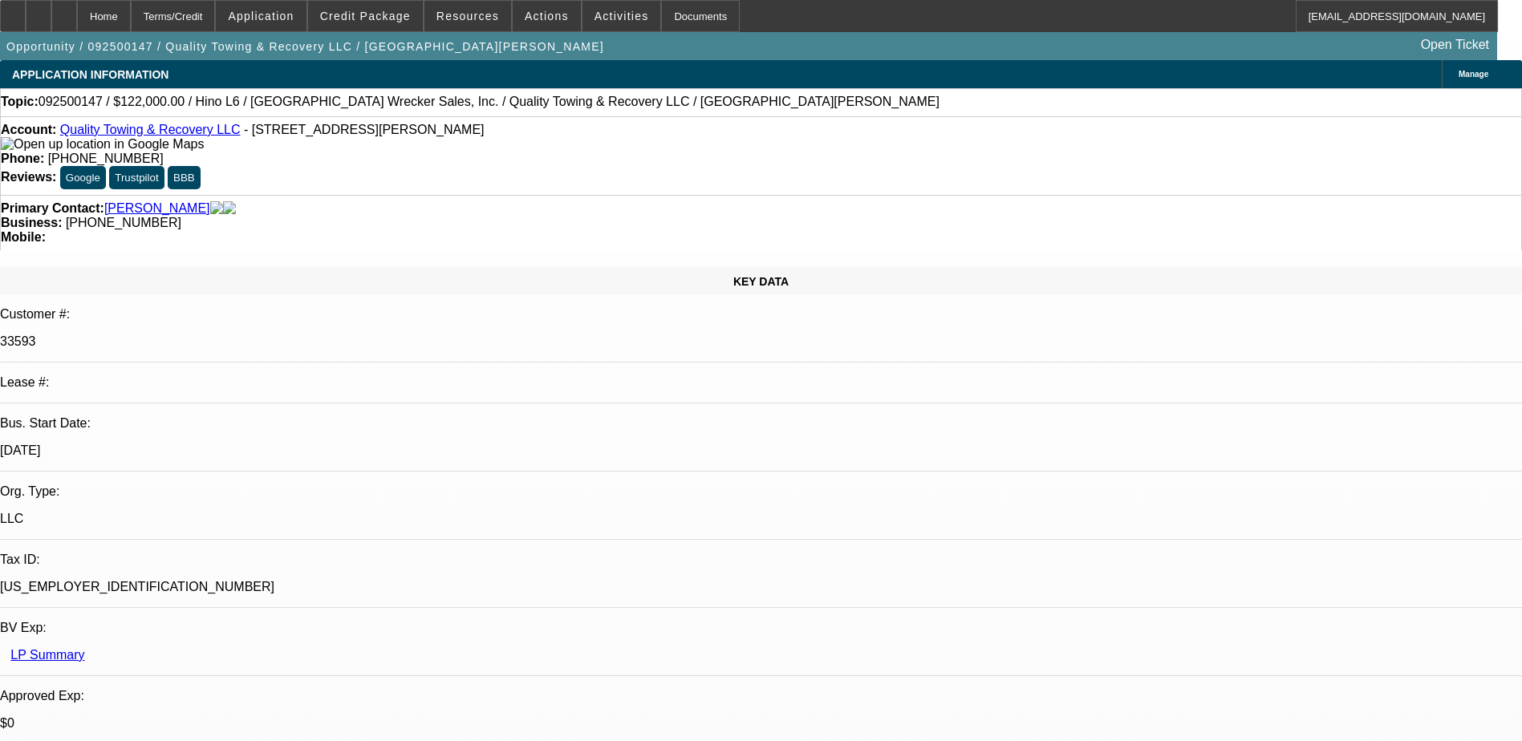
select select "6"
select select "1"
select select "6"
click at [177, 128] on link "Quality Towing & Recovery LLC" at bounding box center [150, 130] width 181 height 14
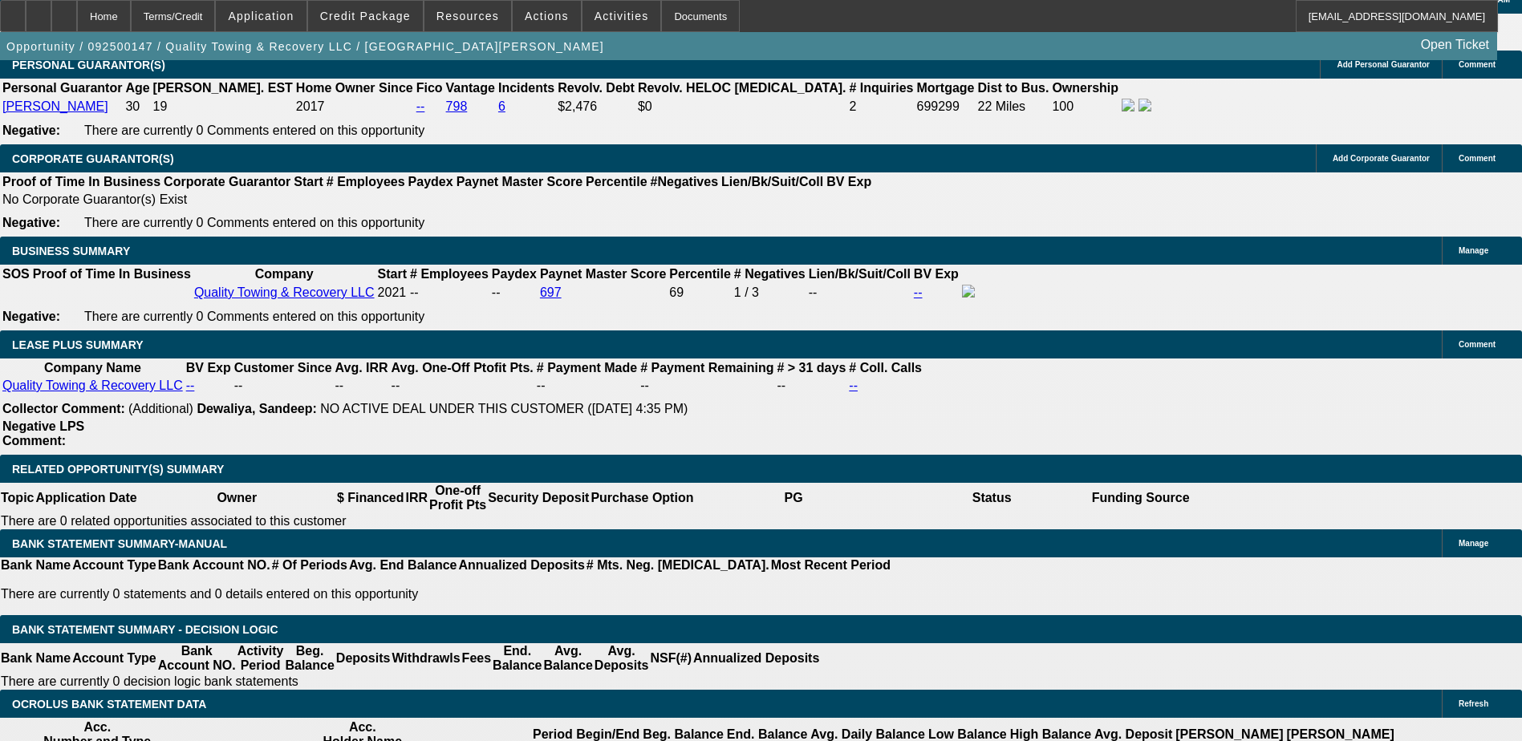
scroll to position [2567, 0]
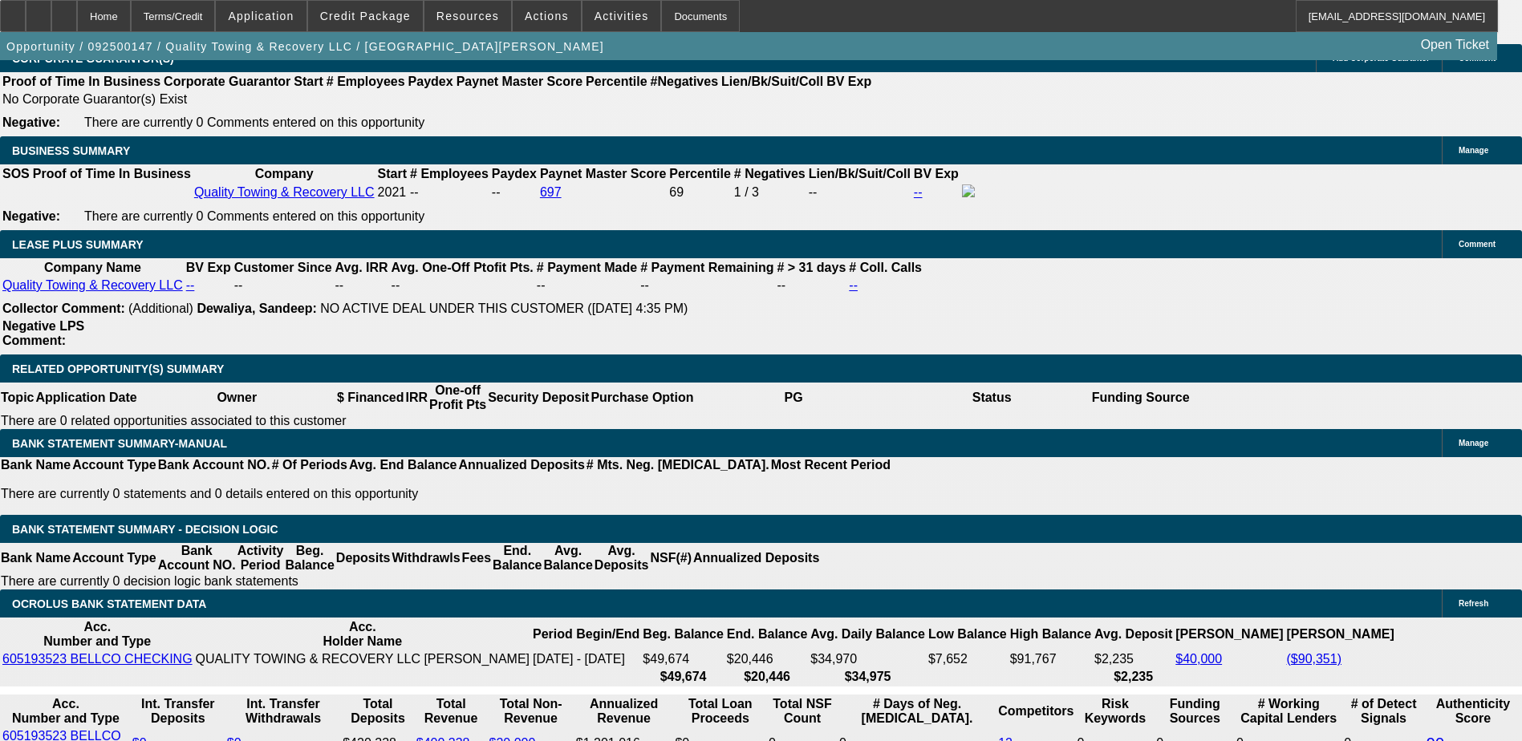
type input "UNKNOWN"
type input "7"
type input "$2,079.98"
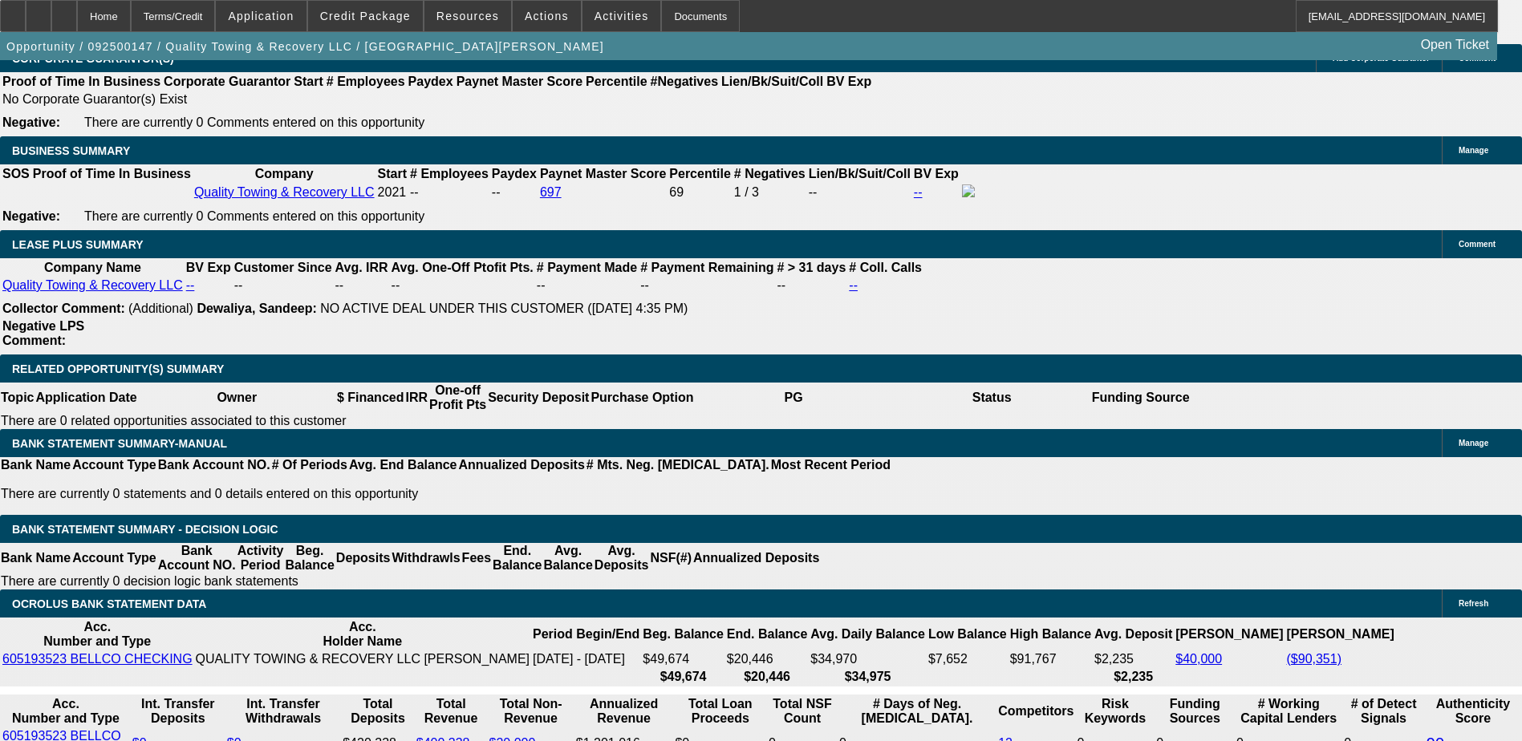
type input "7.8"
type input "$2,127.16"
type input "7.899"
type input "$2,133.04"
type input "7.89999"
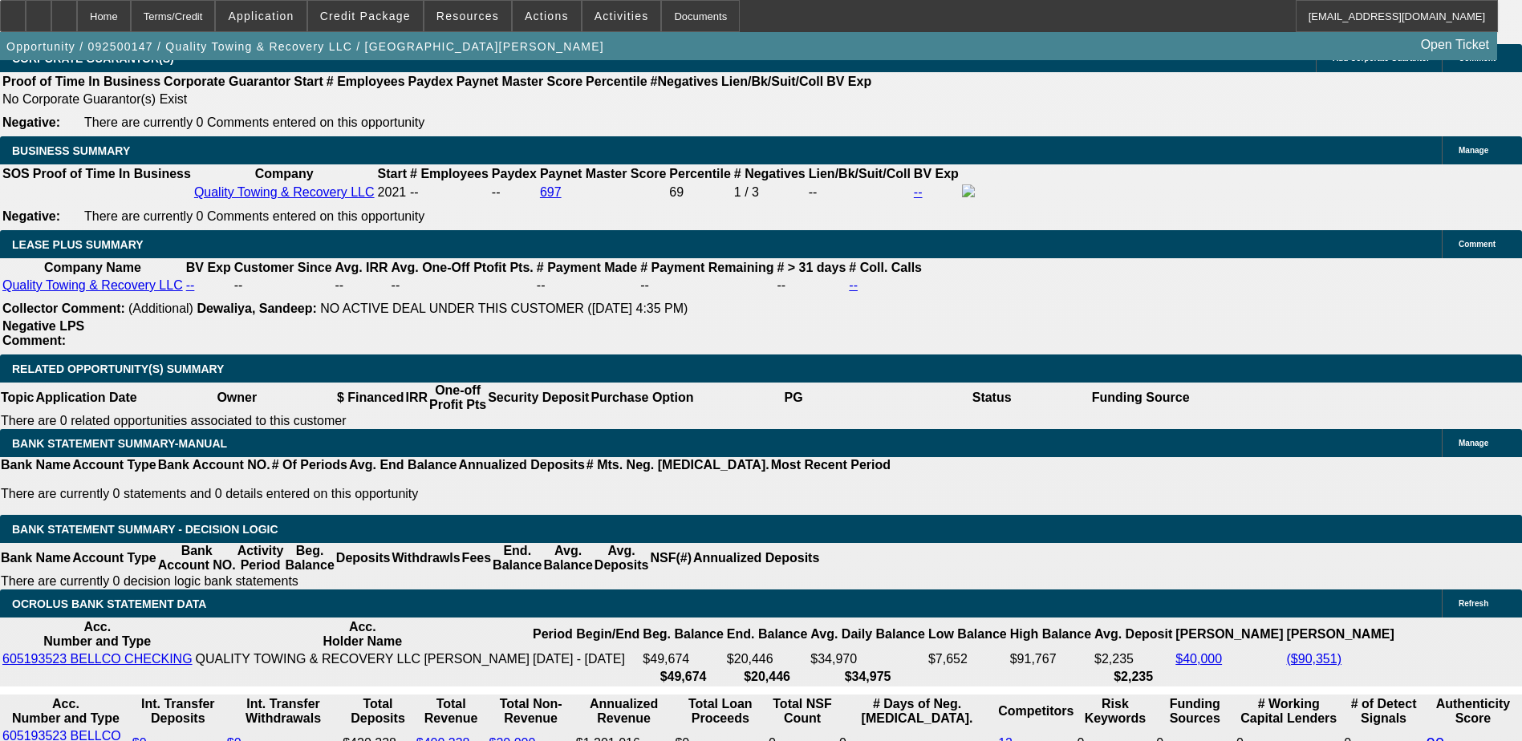
type input "$2,133.10"
type input "7.89999999"
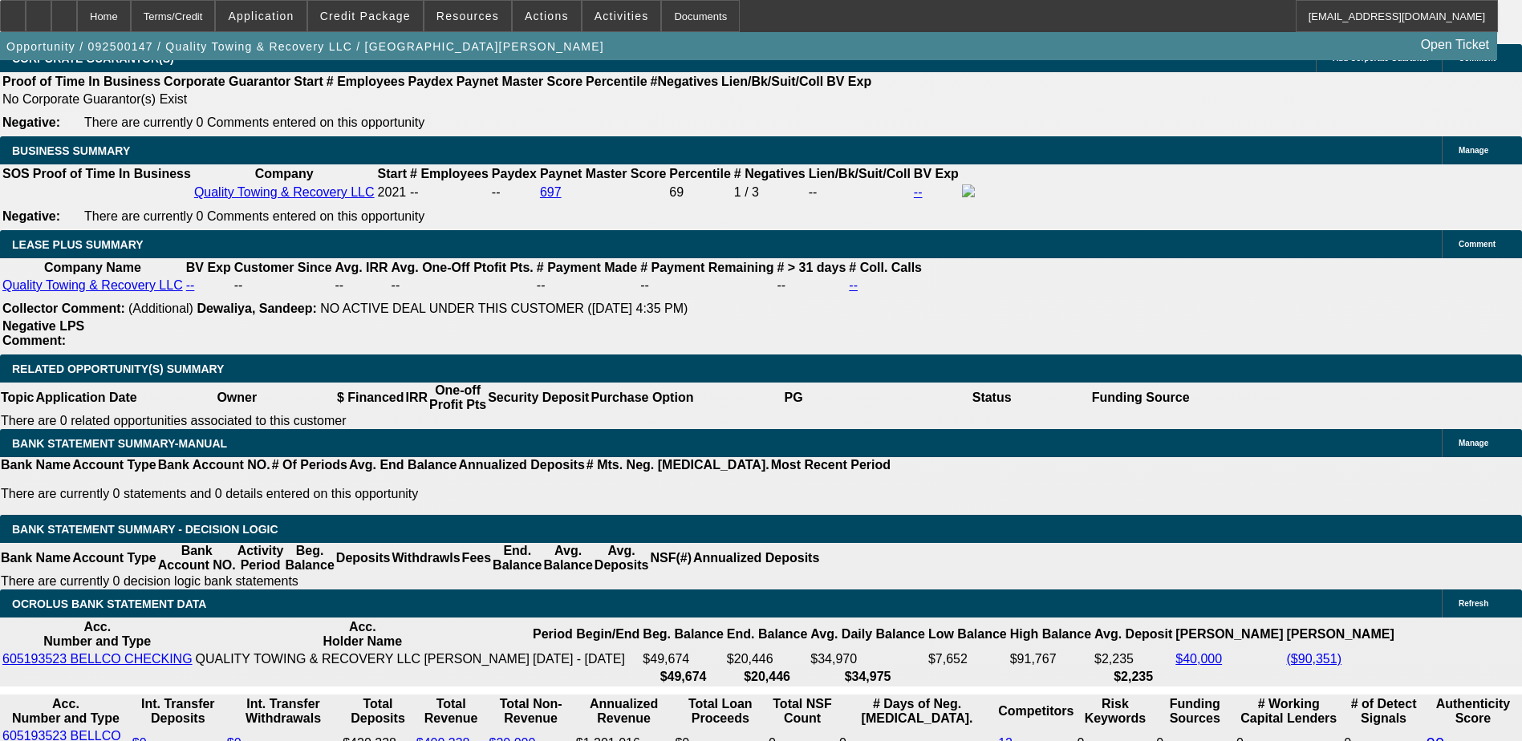
type input "21"
type input "2135"
type input "7.9"
type input "$2,135.00"
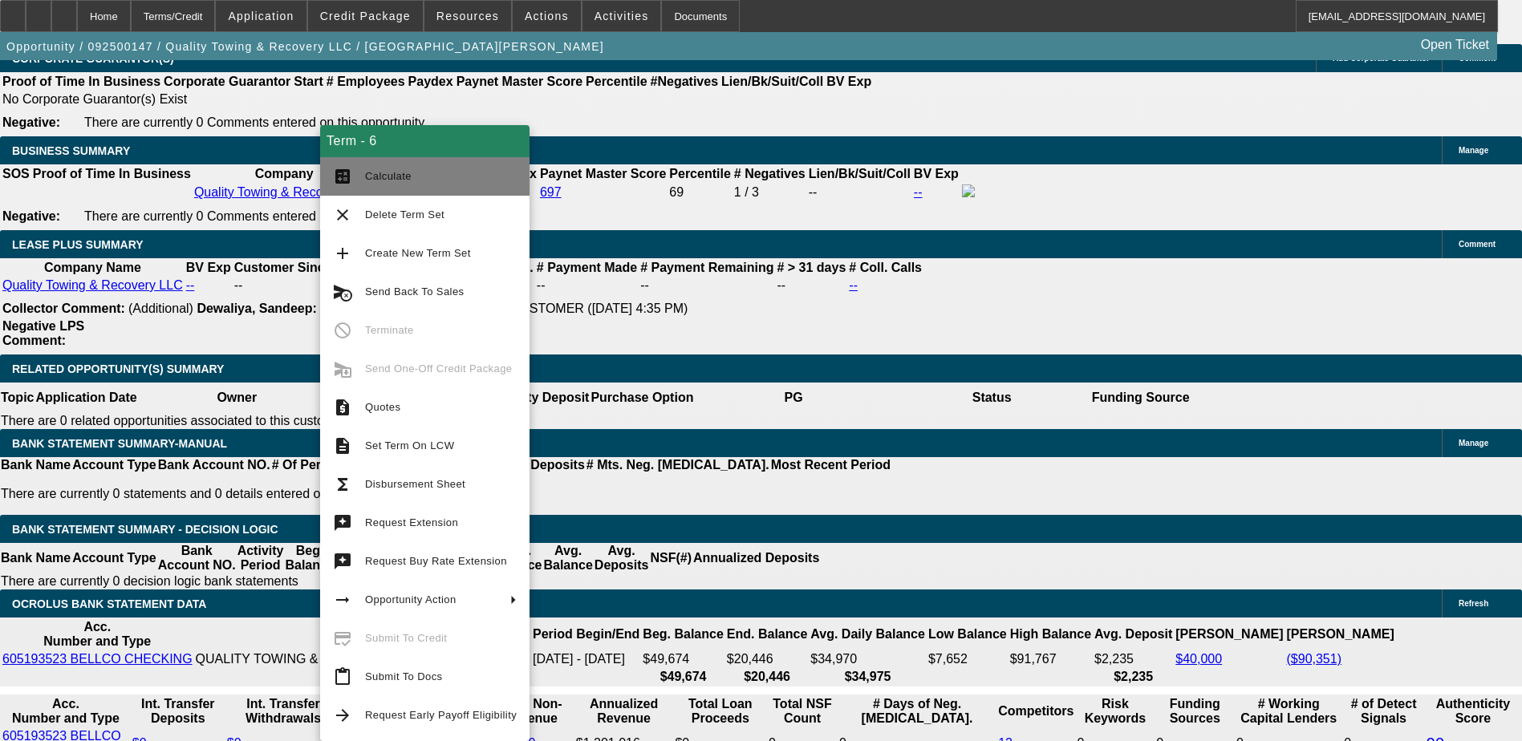
click at [340, 190] on button "calculate Calculate" at bounding box center [424, 176] width 209 height 39
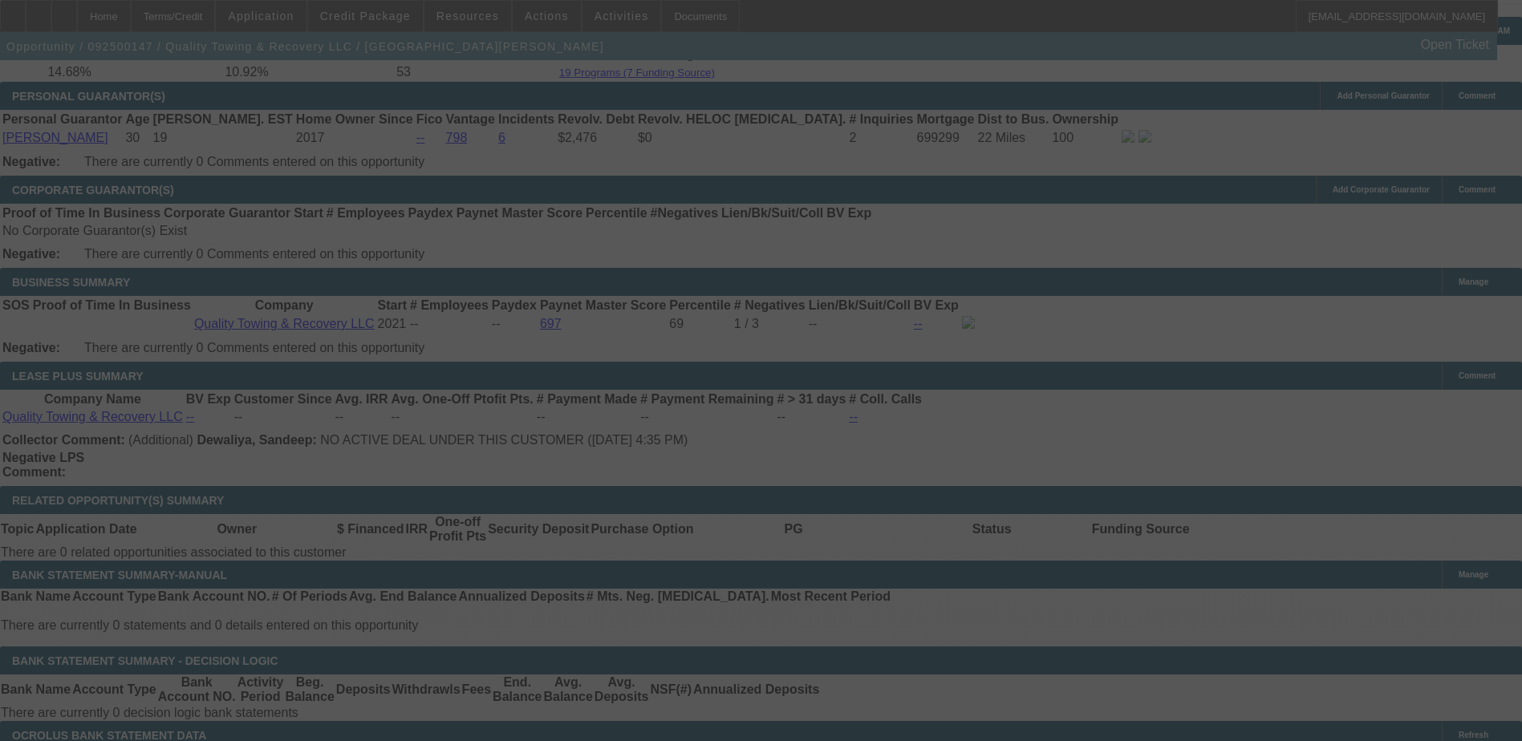
scroll to position [2487, 0]
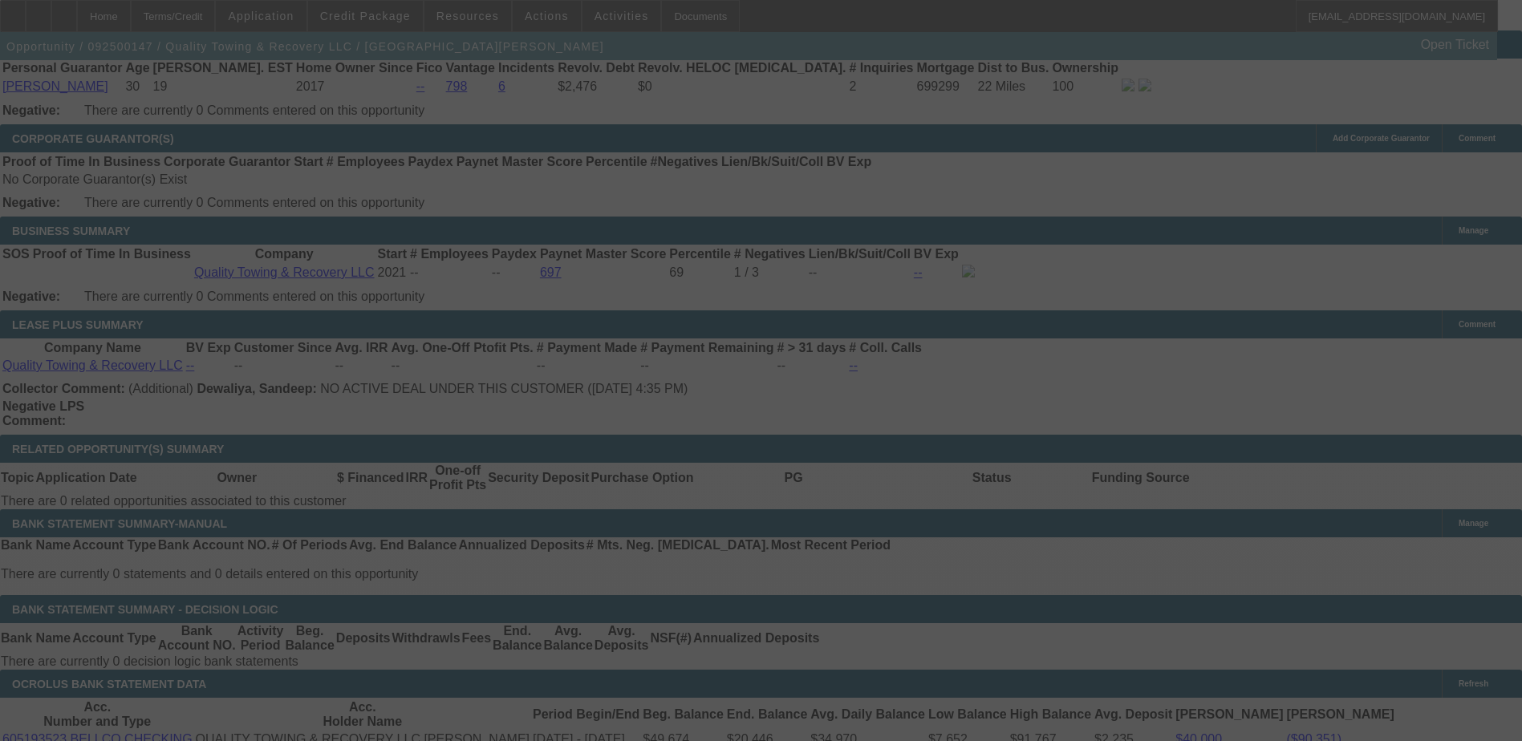
select select "0"
select select "6"
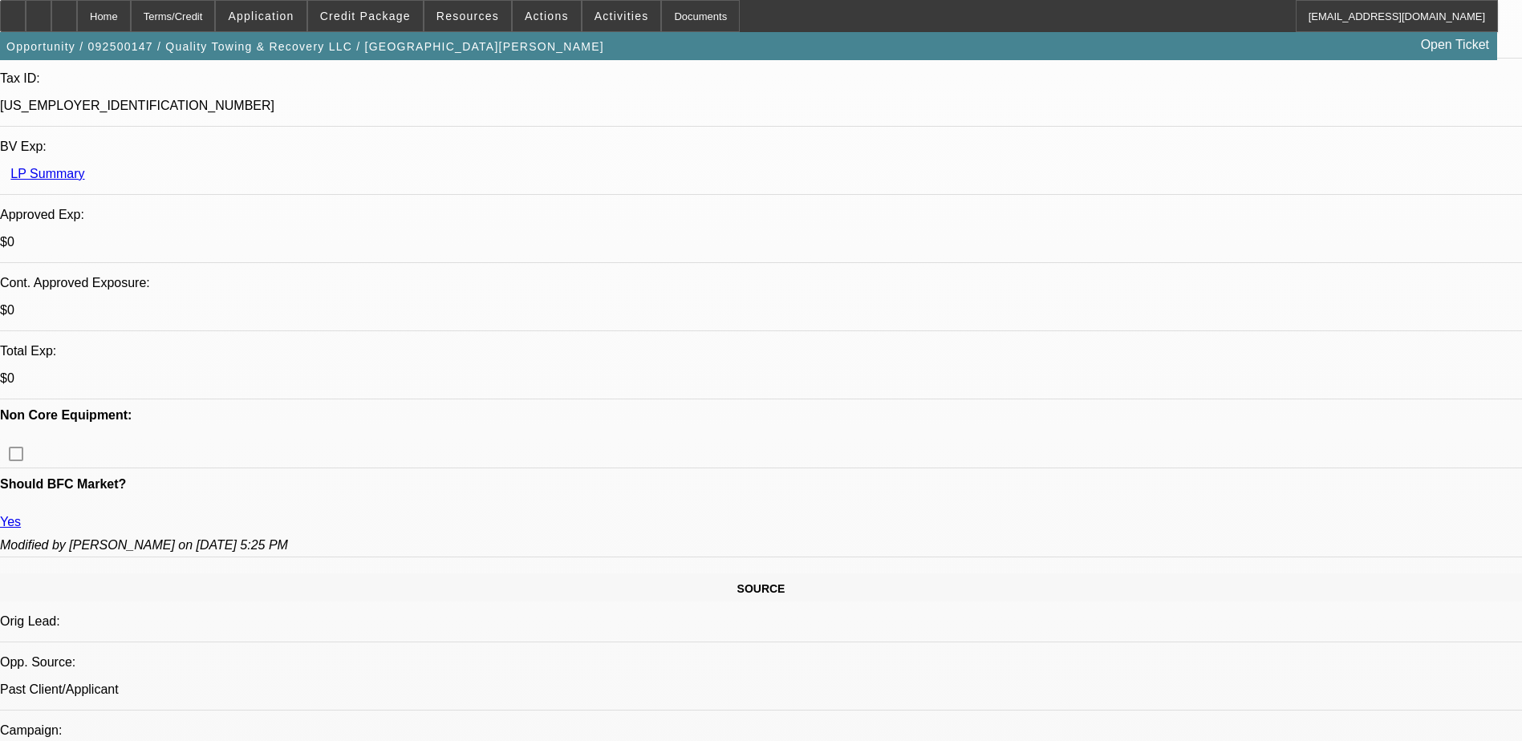
scroll to position [0, 0]
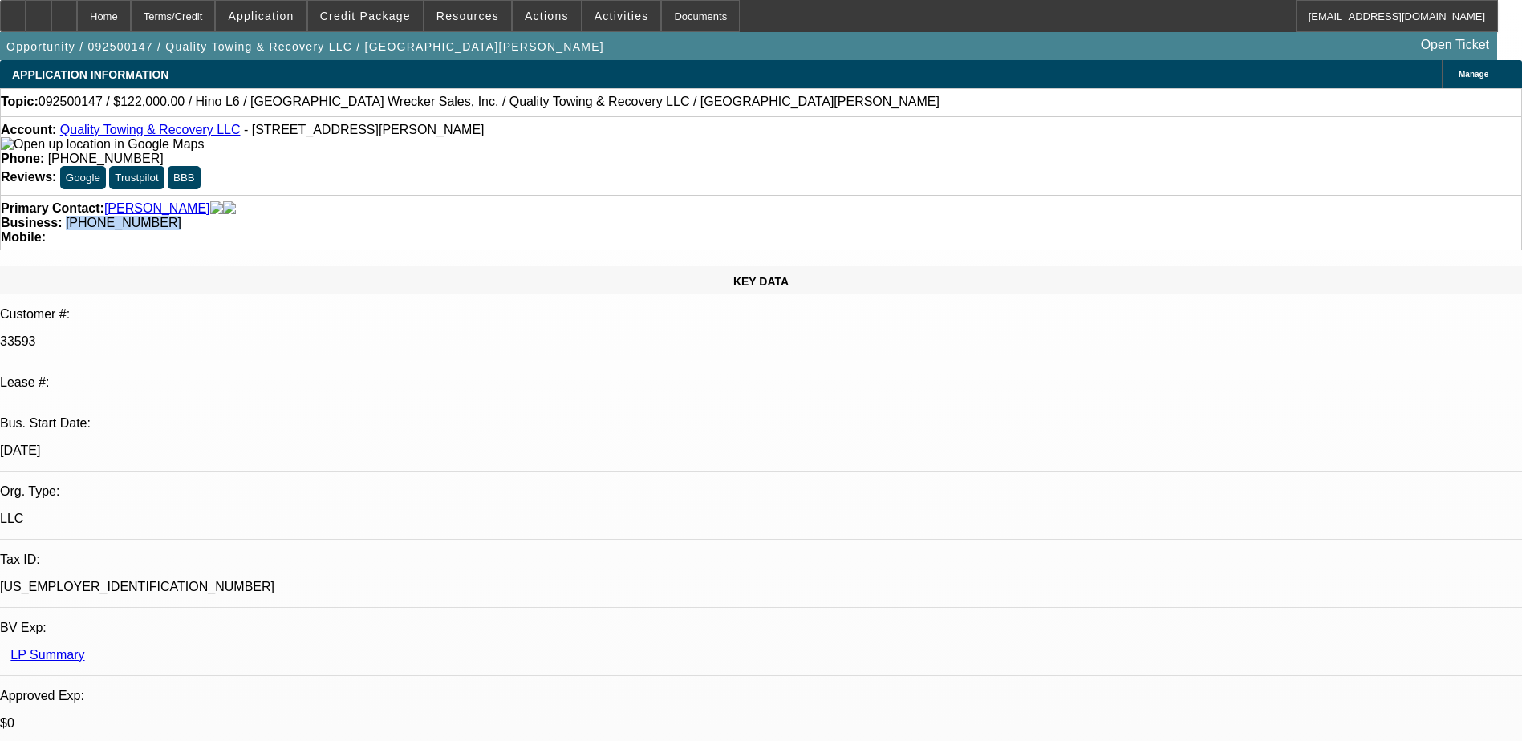
drag, startPoint x: 645, startPoint y: 173, endPoint x: 573, endPoint y: 185, distance: 73.2
click at [573, 195] on div "Primary Contact: Marin, Bryant Business: (720) 850-2536 Mobile:" at bounding box center [761, 222] width 1522 height 55
copy span "[PHONE_NUMBER]"
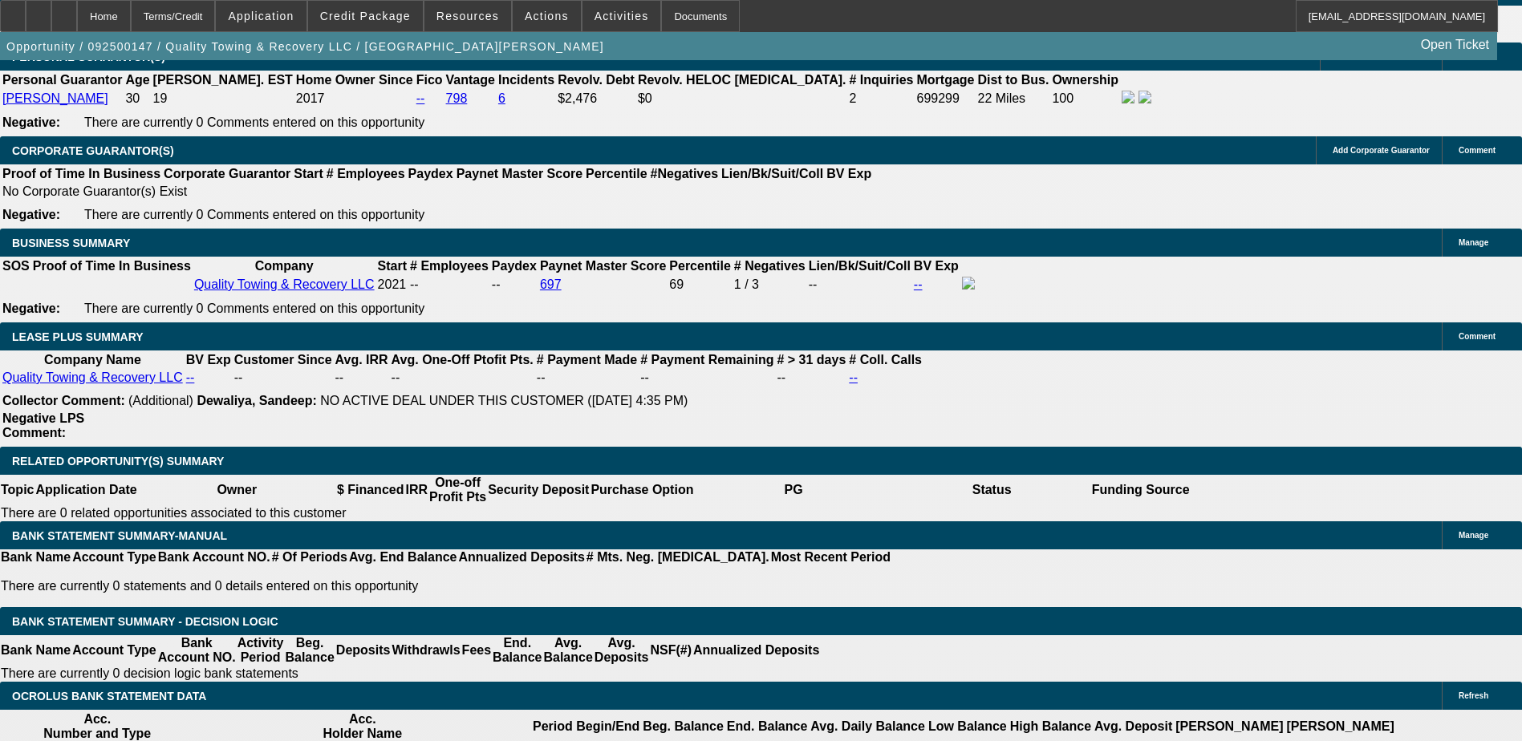
scroll to position [2487, 0]
